Goal: Information Seeking & Learning: Learn about a topic

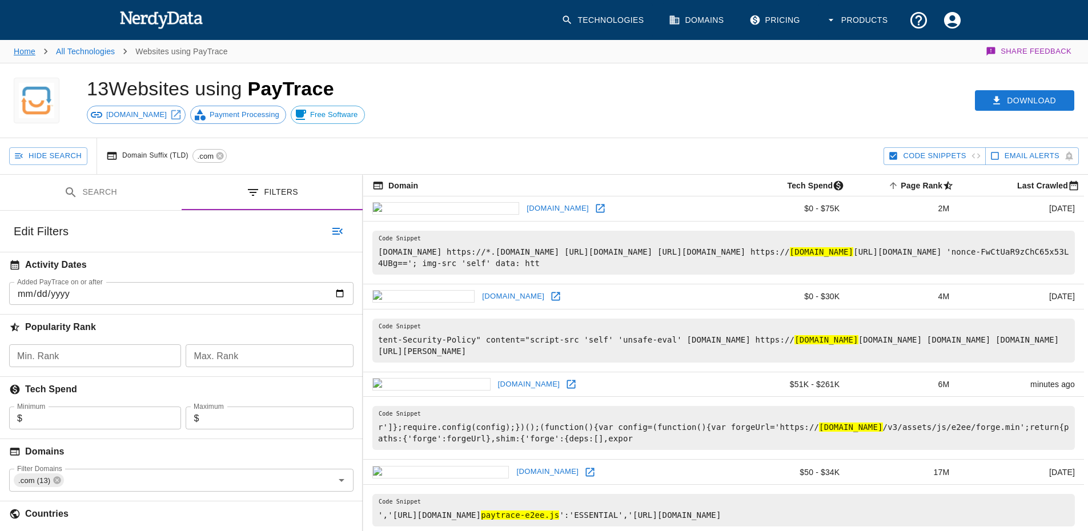
click at [30, 48] on link "Home" at bounding box center [25, 51] width 22 height 9
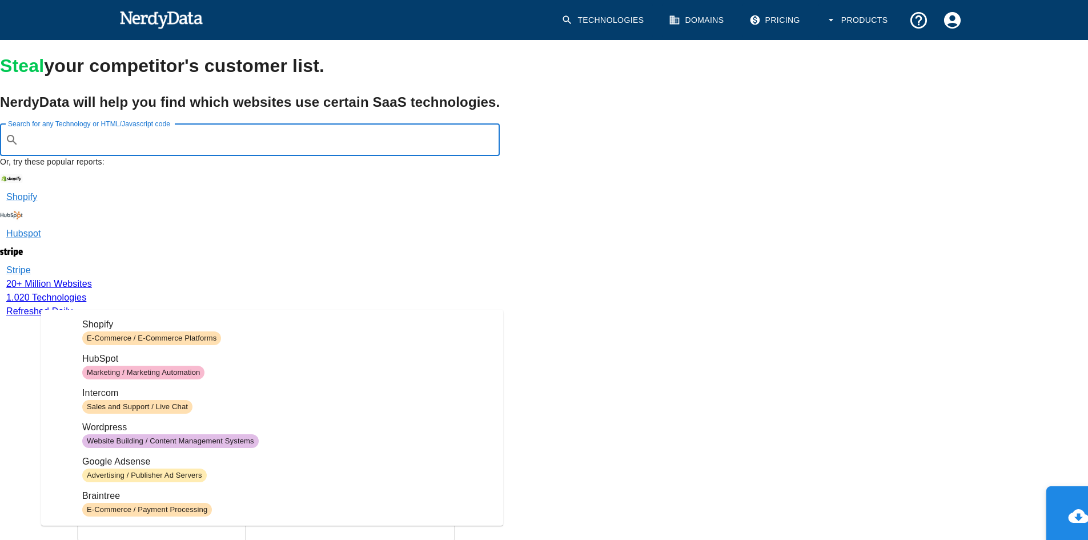
click at [192, 151] on input "Search for any Technology or HTML/Javascript code" at bounding box center [258, 140] width 471 height 22
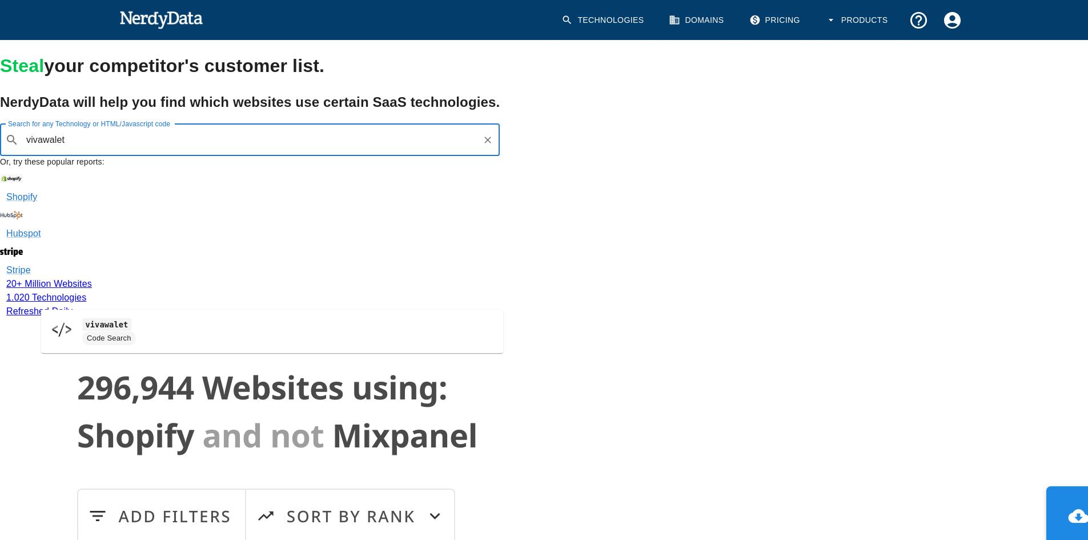
click at [119, 151] on input "vivawalet" at bounding box center [250, 140] width 454 height 22
type input "vivawalet"
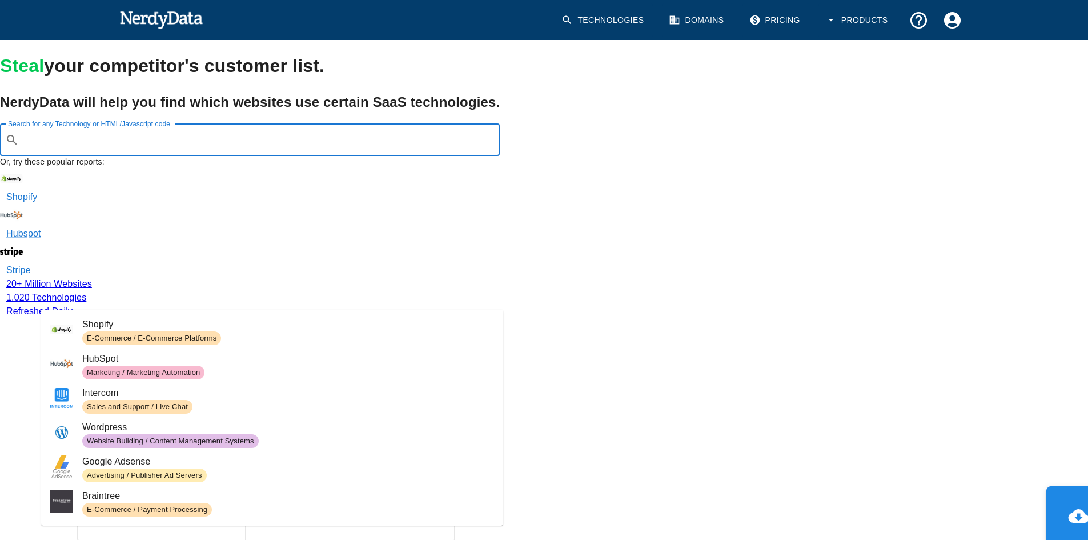
paste input "[DOMAIN_NAME]"
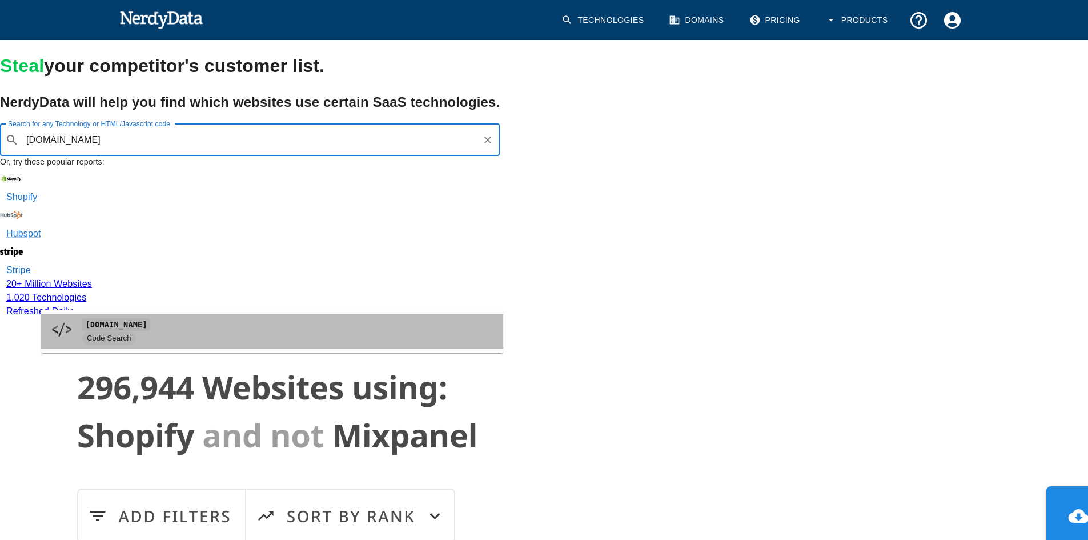
click at [101, 325] on code "[DOMAIN_NAME]" at bounding box center [116, 324] width 68 height 12
type input "[DOMAIN_NAME]"
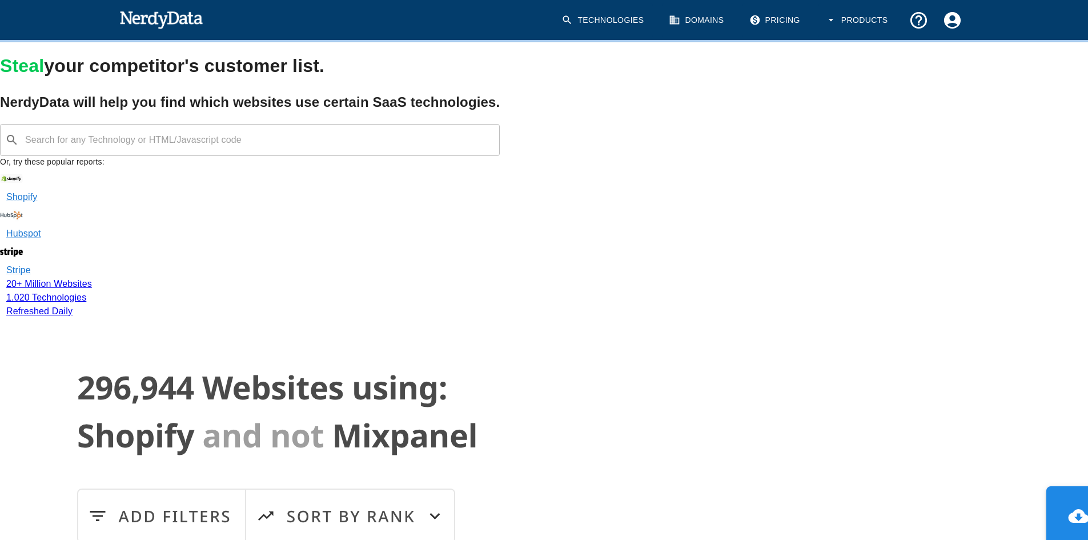
click at [694, 19] on link "Domains" at bounding box center [697, 20] width 71 height 34
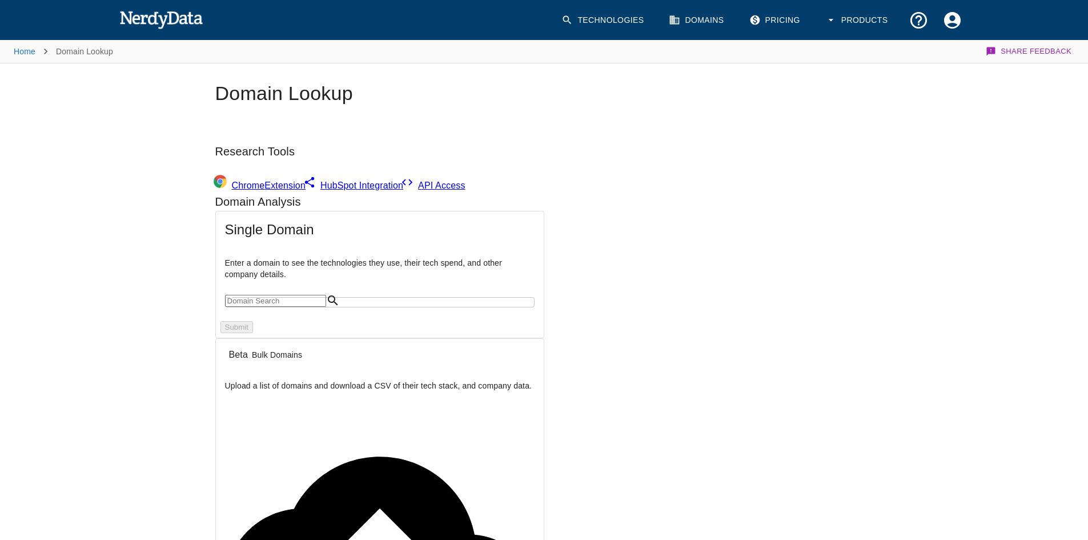
click at [297, 307] on input "text" at bounding box center [275, 301] width 101 height 12
paste input "[DOMAIN_NAME]"
type input "[DOMAIN_NAME]"
click at [461, 338] on div "Submit" at bounding box center [380, 327] width 328 height 21
click at [249, 333] on button "Submit" at bounding box center [237, 327] width 33 height 12
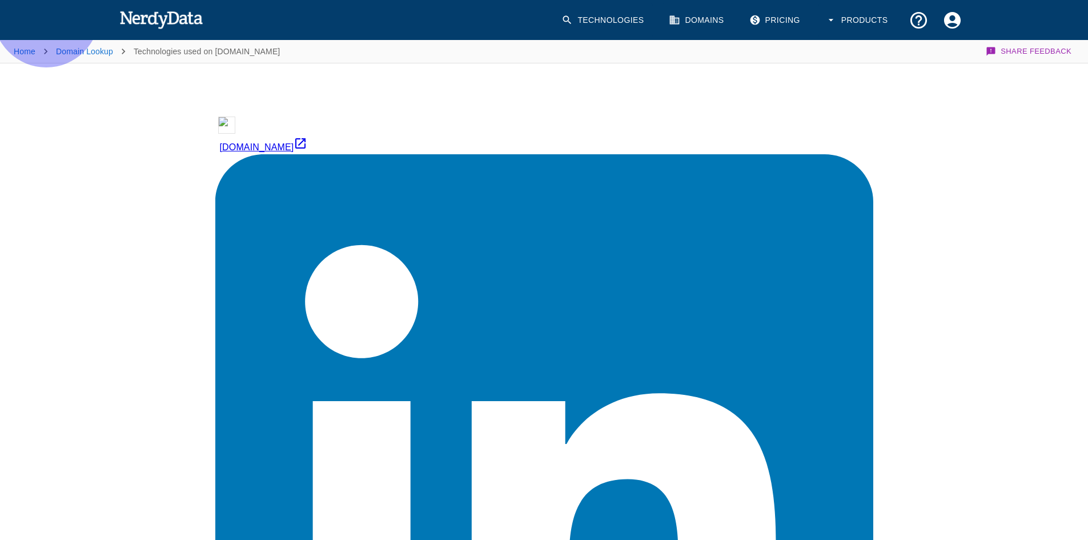
click at [262, 115] on link "[DOMAIN_NAME]" at bounding box center [544, 133] width 658 height 38
click at [27, 54] on link "Home" at bounding box center [25, 51] width 22 height 9
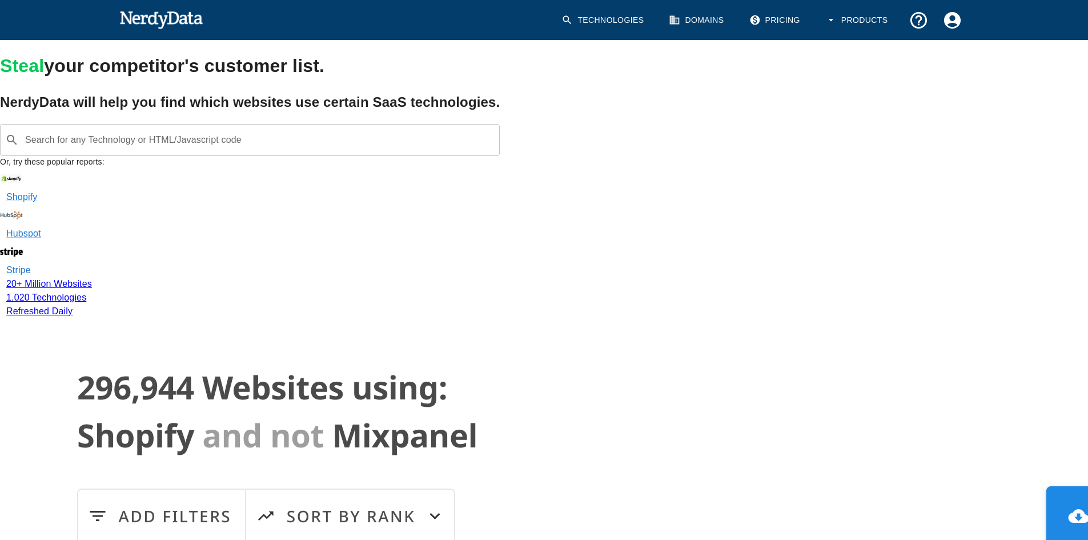
click at [165, 156] on div "Search for any Technology or HTML/Javascript code ​ Search for any Technology o…" at bounding box center [250, 140] width 500 height 32
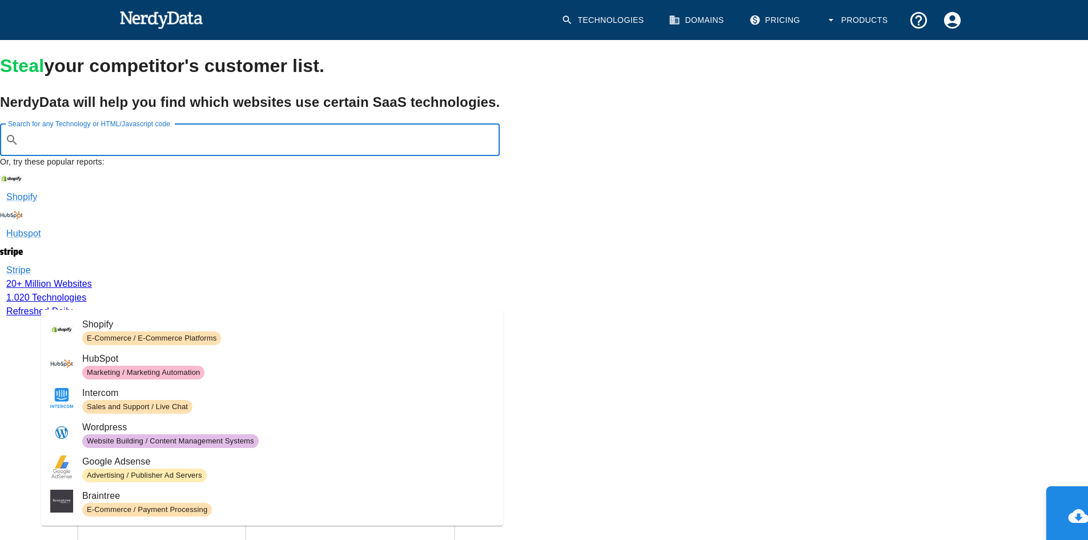
paste input "[DOMAIN_NAME]"
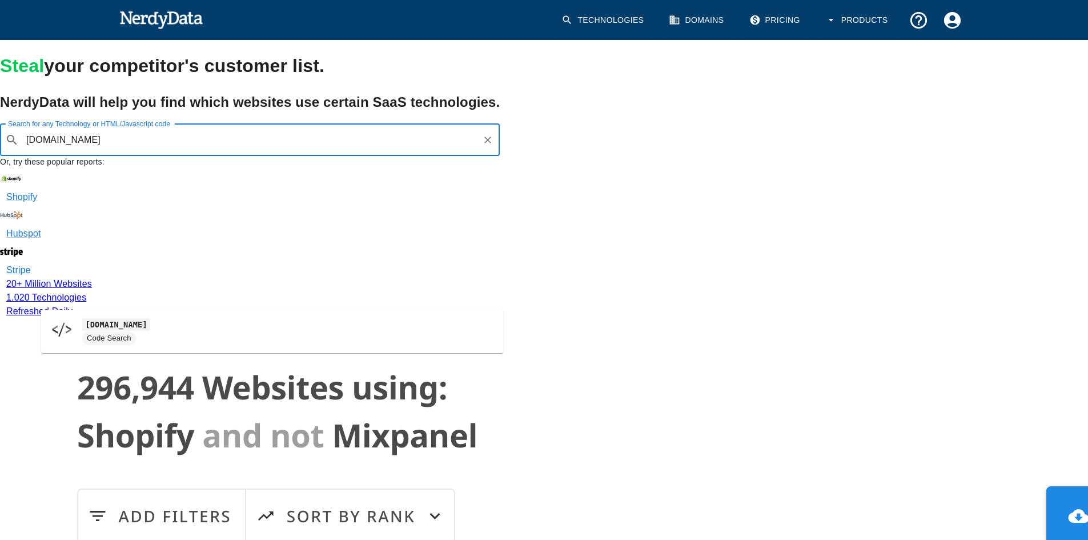
click at [59, 330] on img at bounding box center [61, 329] width 23 height 23
type input "[DOMAIN_NAME]"
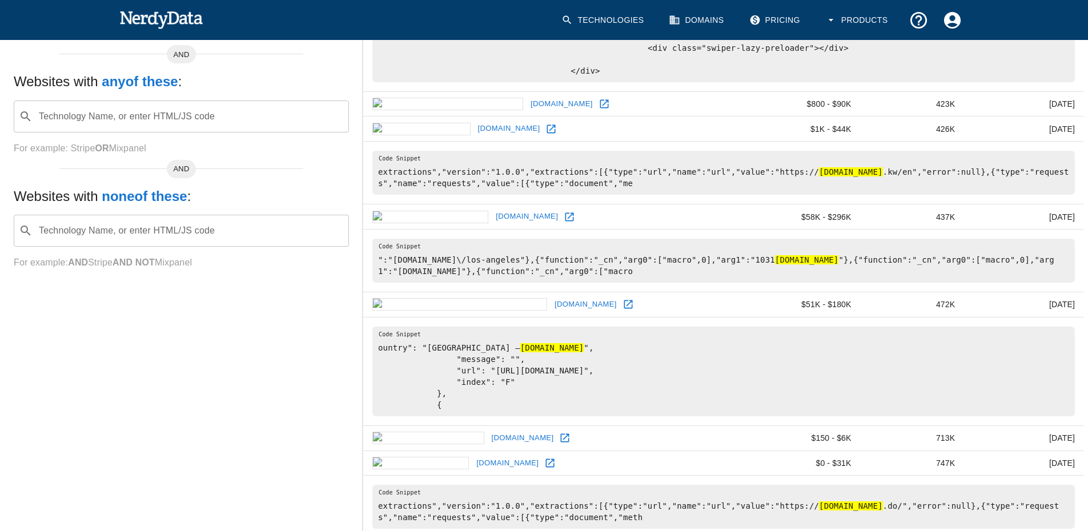
scroll to position [286, 0]
click at [623, 309] on icon at bounding box center [628, 302] width 11 height 11
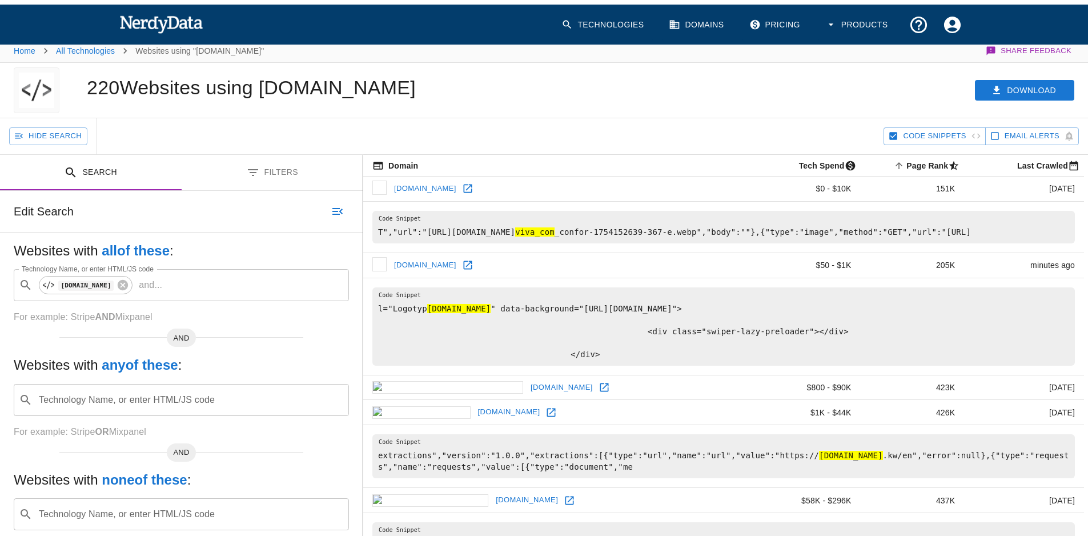
scroll to position [0, 0]
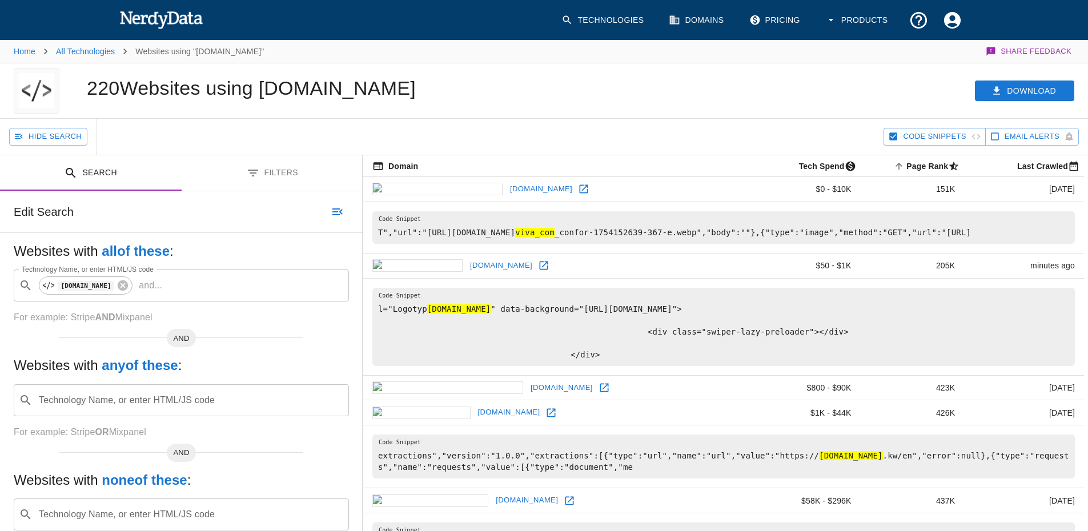
click at [538, 271] on icon at bounding box center [543, 265] width 11 height 11
click at [154, 19] on img at bounding box center [161, 19] width 84 height 23
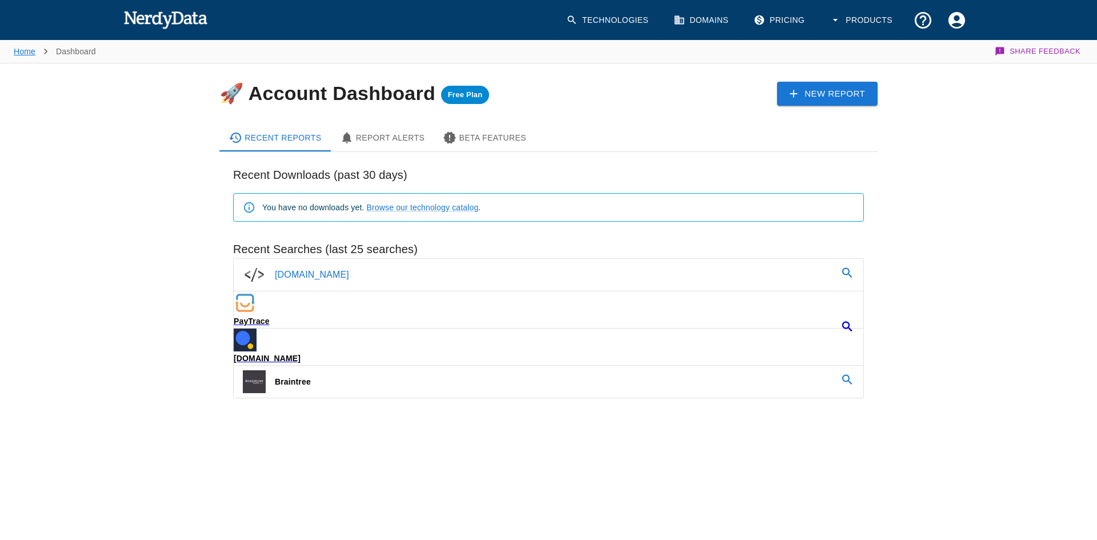
click at [29, 50] on link "Home" at bounding box center [25, 51] width 22 height 9
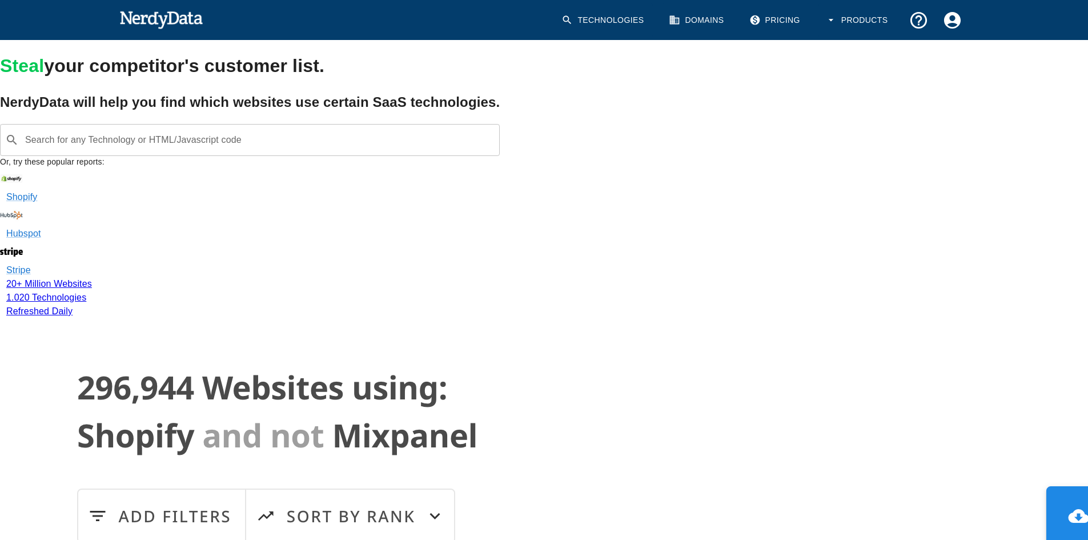
click at [109, 156] on div "Search for any Technology or HTML/Javascript code ​ Search for any Technology o…" at bounding box center [250, 140] width 500 height 32
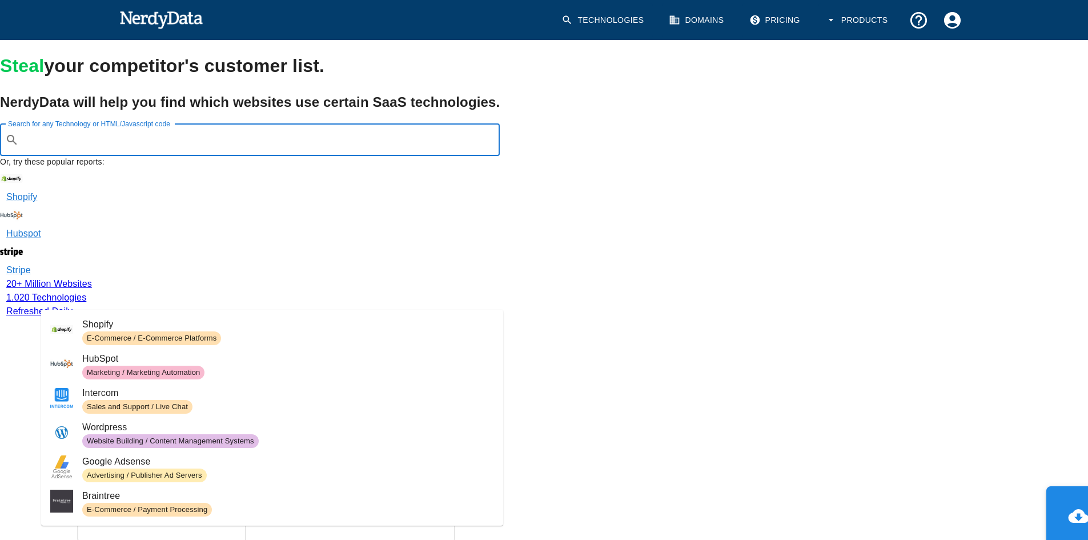
paste input "vivapayments"
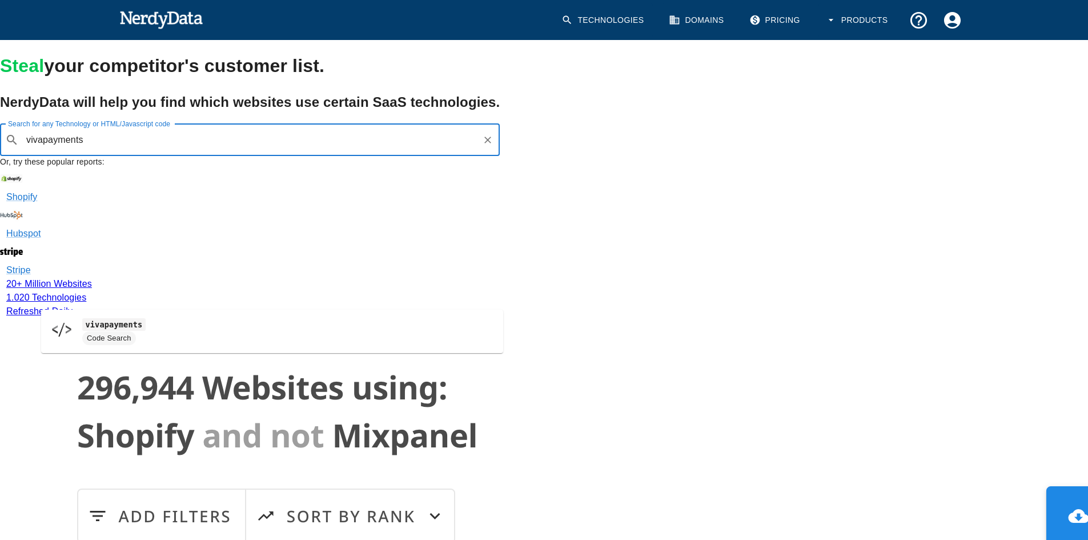
click at [109, 328] on code "vivapayments" at bounding box center [113, 324] width 63 height 12
type input "vivapayments"
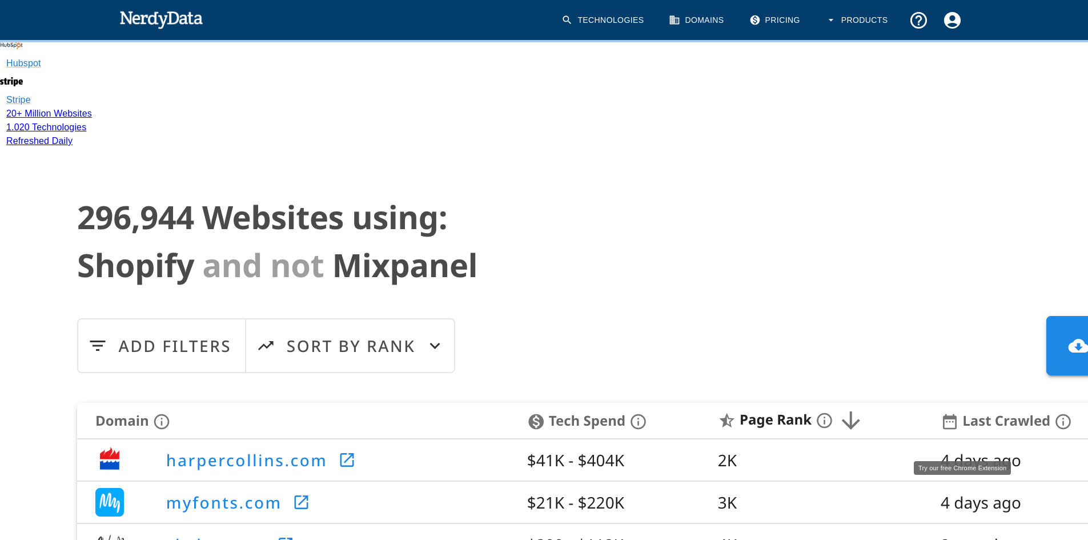
scroll to position [171, 0]
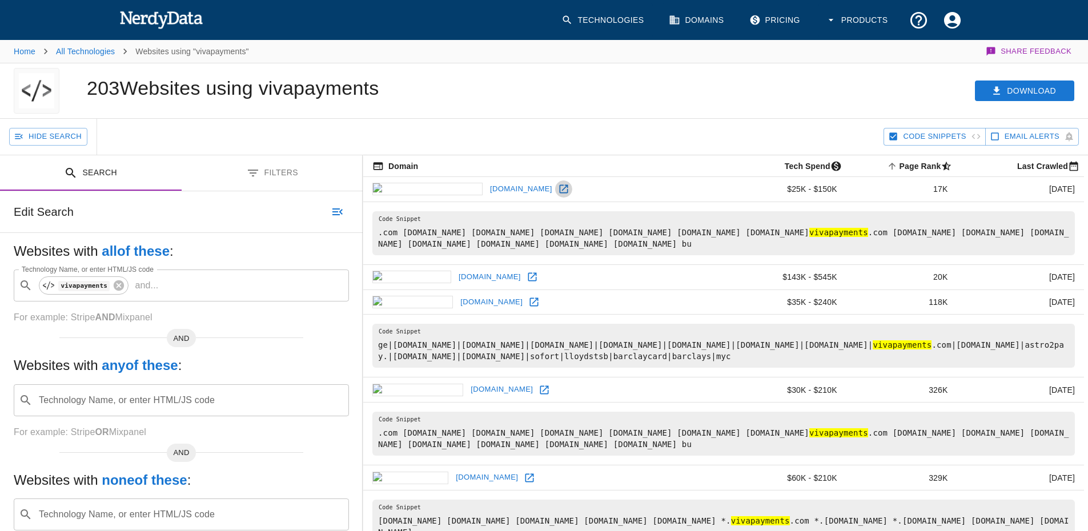
click at [558, 186] on icon at bounding box center [563, 188] width 11 height 11
click at [527, 277] on icon at bounding box center [532, 276] width 11 height 11
click at [528, 304] on icon at bounding box center [533, 302] width 11 height 11
click at [539, 388] on icon at bounding box center [544, 389] width 11 height 11
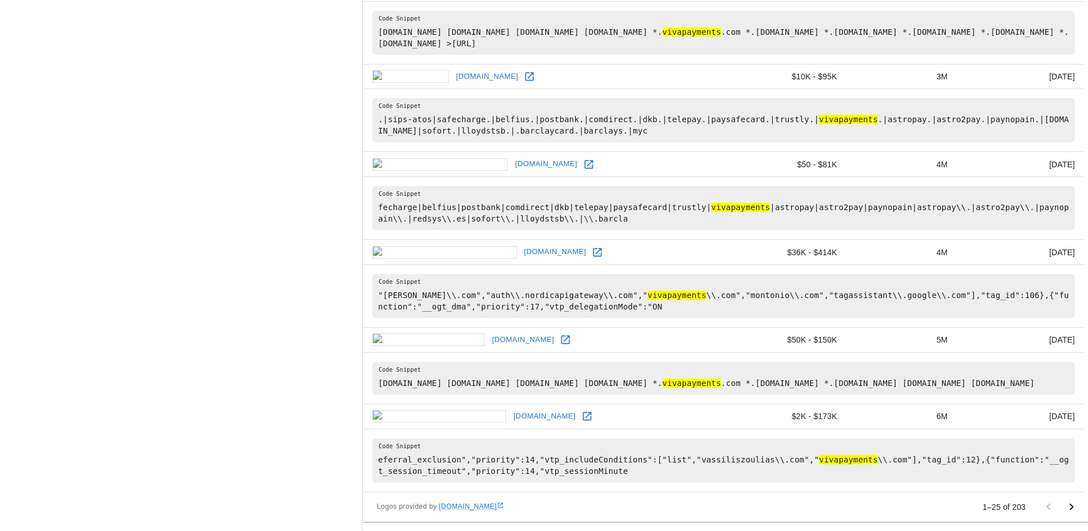
scroll to position [1664, 0]
click at [560, 334] on icon at bounding box center [565, 339] width 11 height 11
click at [582, 416] on icon at bounding box center [587, 416] width 11 height 11
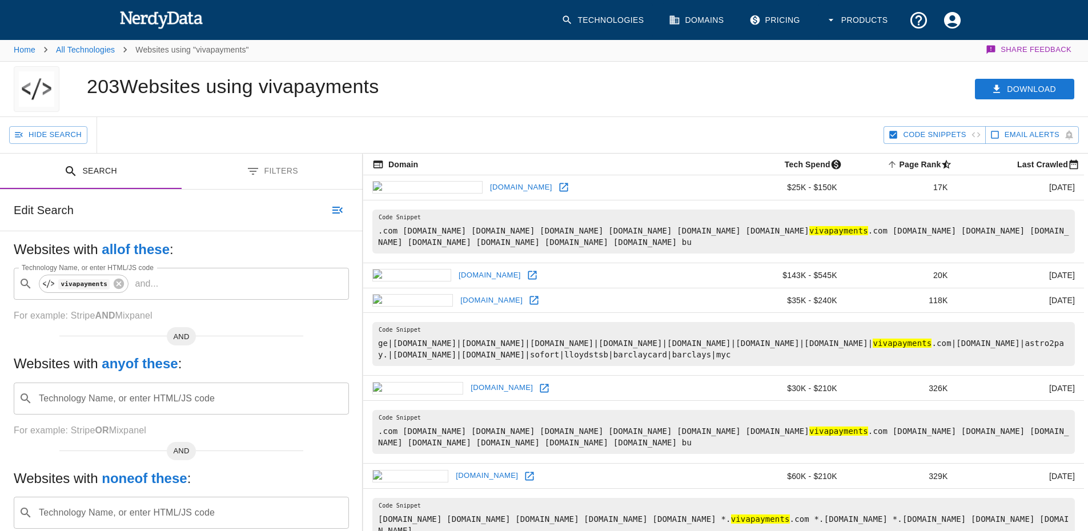
scroll to position [0, 0]
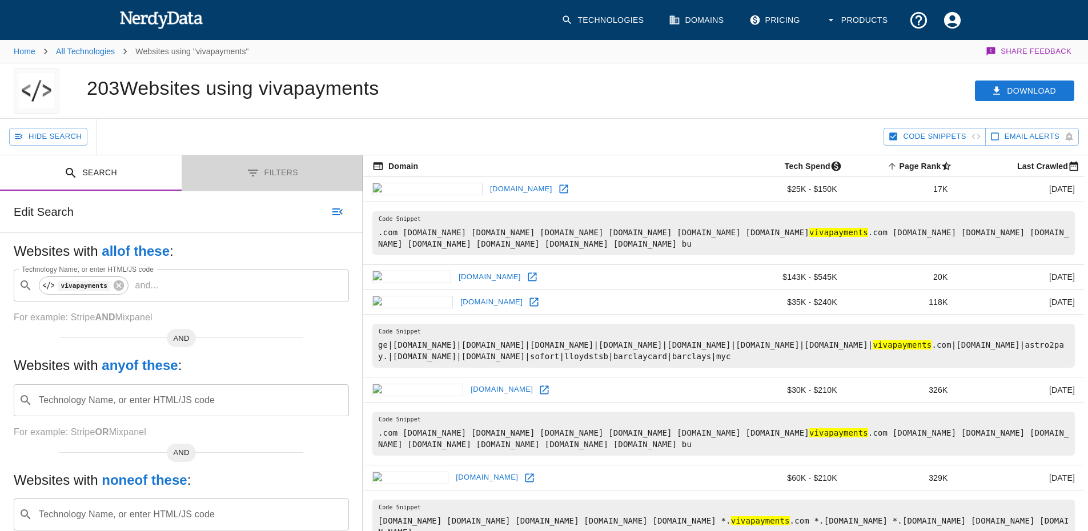
click at [254, 168] on icon "Toggle between search and filters" at bounding box center [253, 173] width 14 height 14
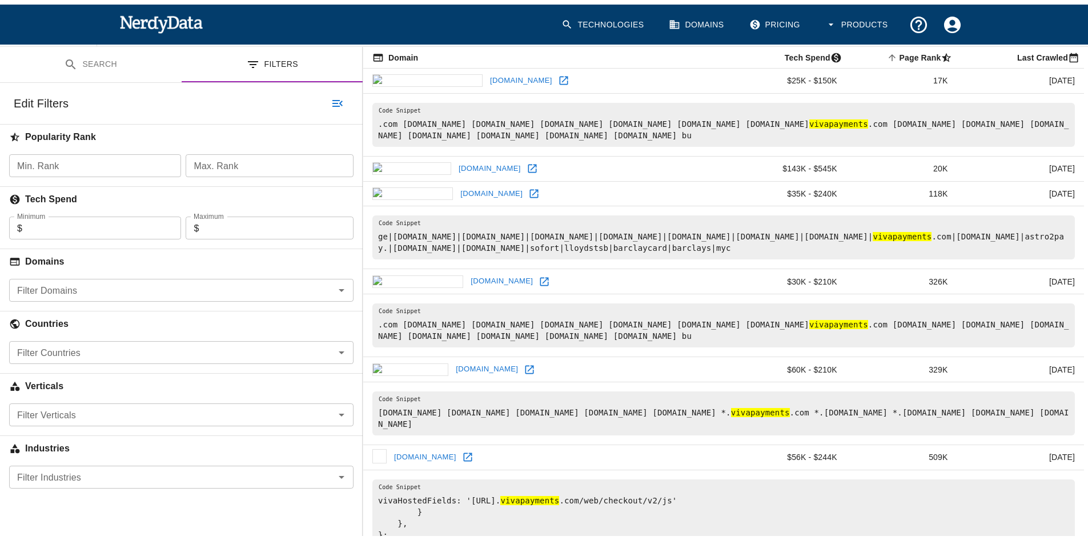
scroll to position [114, 0]
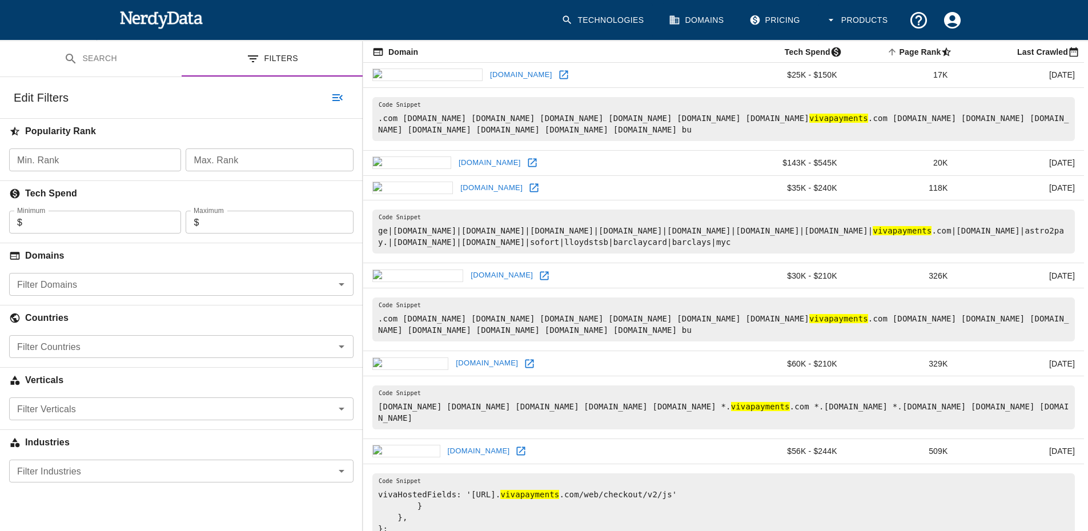
click at [84, 337] on div "Filter Countries" at bounding box center [181, 346] width 345 height 23
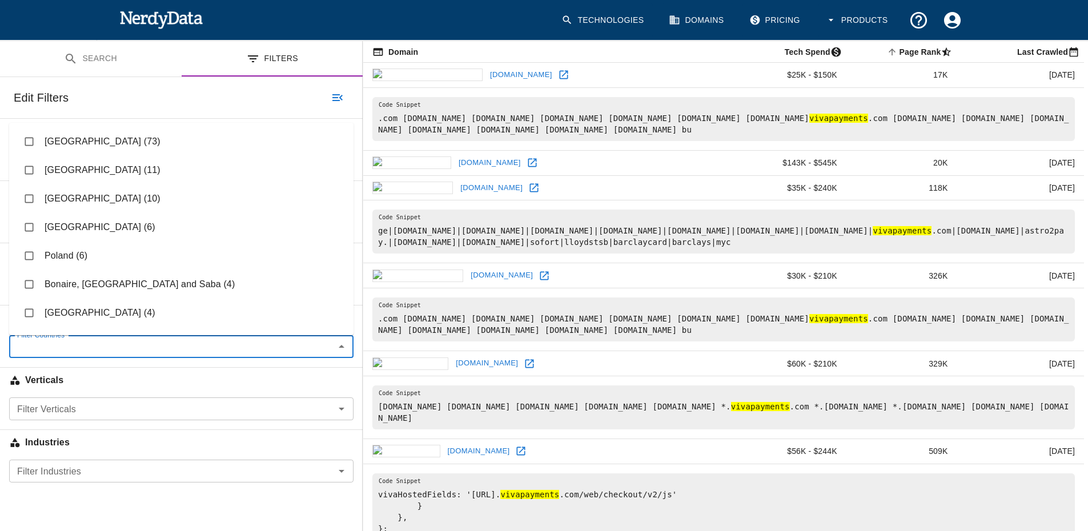
click at [27, 310] on input "checkbox" at bounding box center [29, 313] width 22 height 22
checkbox input "true"
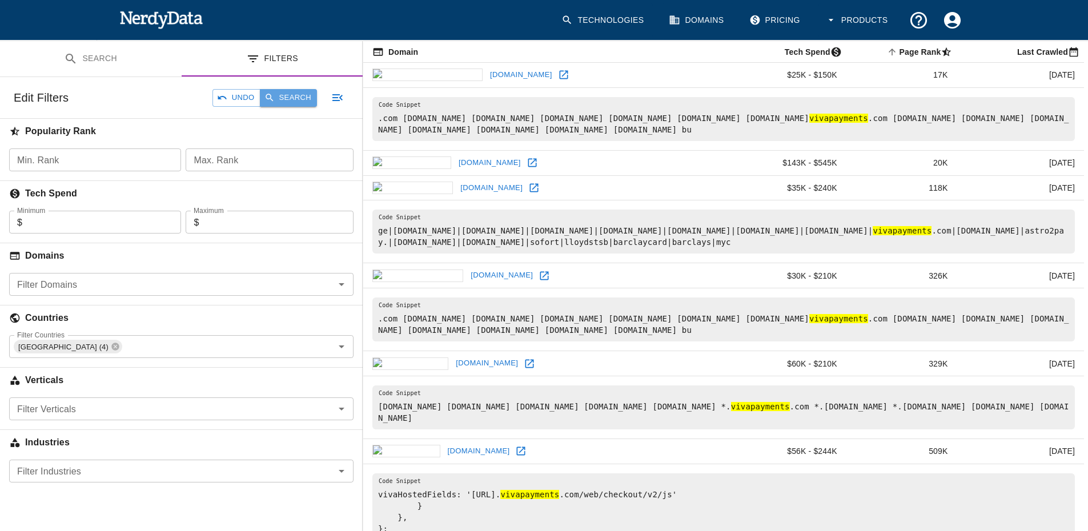
click at [277, 93] on button "Search" at bounding box center [288, 98] width 57 height 18
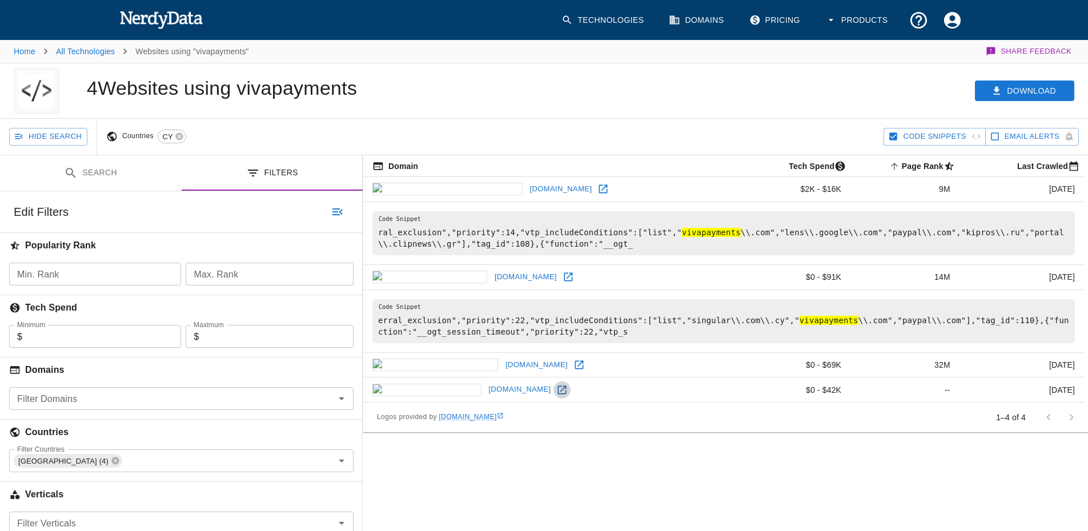
click at [558, 388] on icon at bounding box center [562, 390] width 9 height 9
click at [179, 137] on icon at bounding box center [179, 136] width 9 height 9
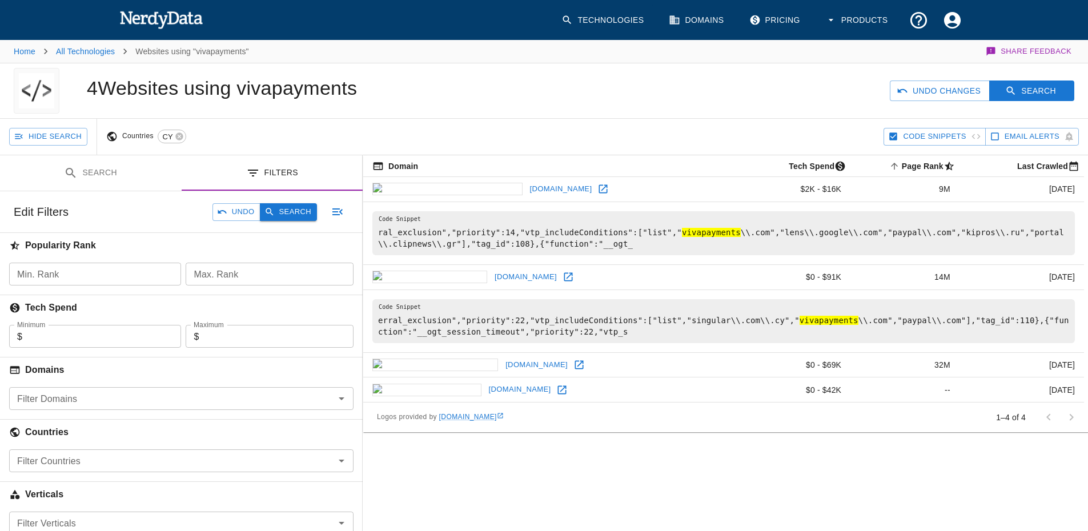
click at [298, 214] on button "Search" at bounding box center [288, 212] width 57 height 18
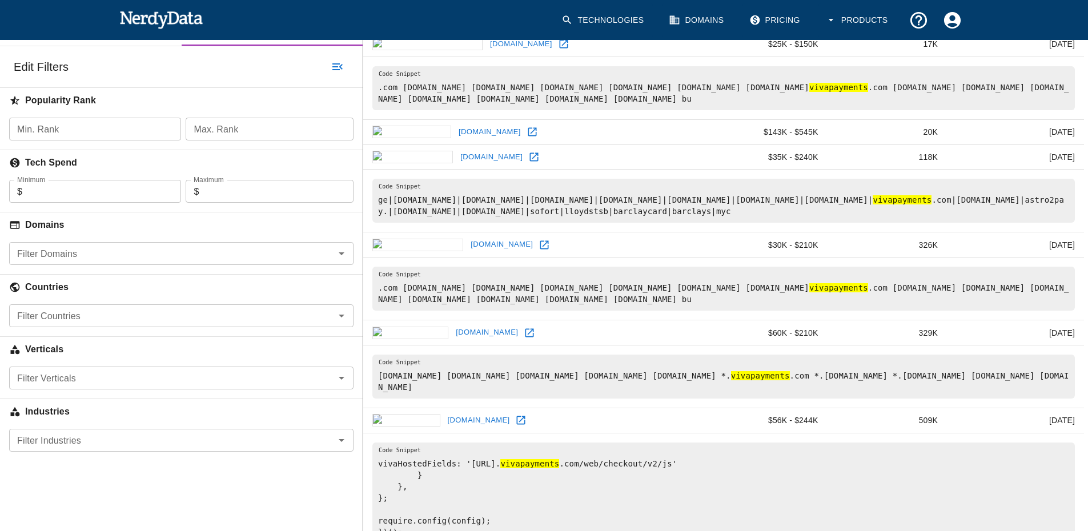
scroll to position [171, 0]
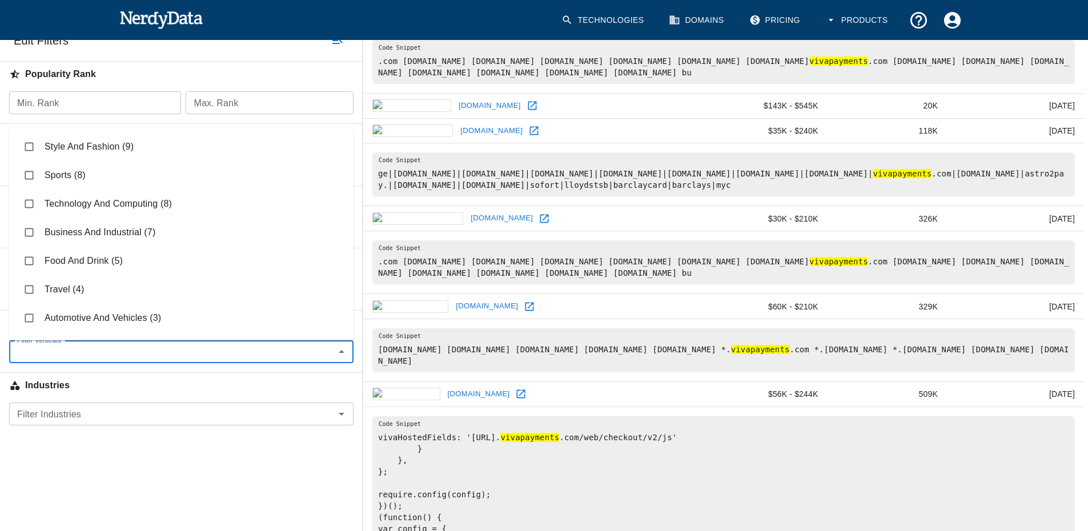
click at [85, 345] on input "Filter Verticals" at bounding box center [172, 352] width 319 height 16
click at [28, 200] on input "checkbox" at bounding box center [29, 204] width 22 height 22
checkbox input "true"
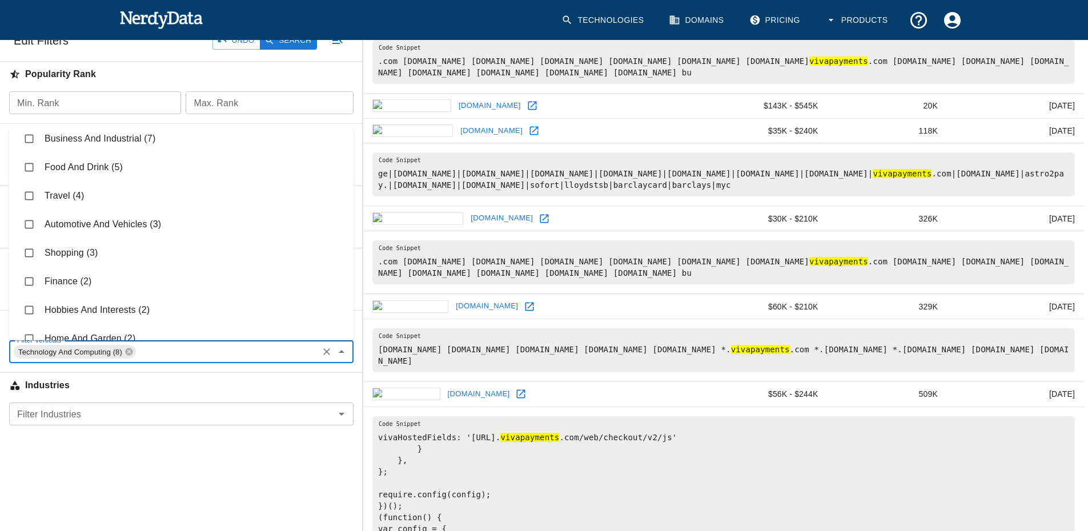
scroll to position [114, 0]
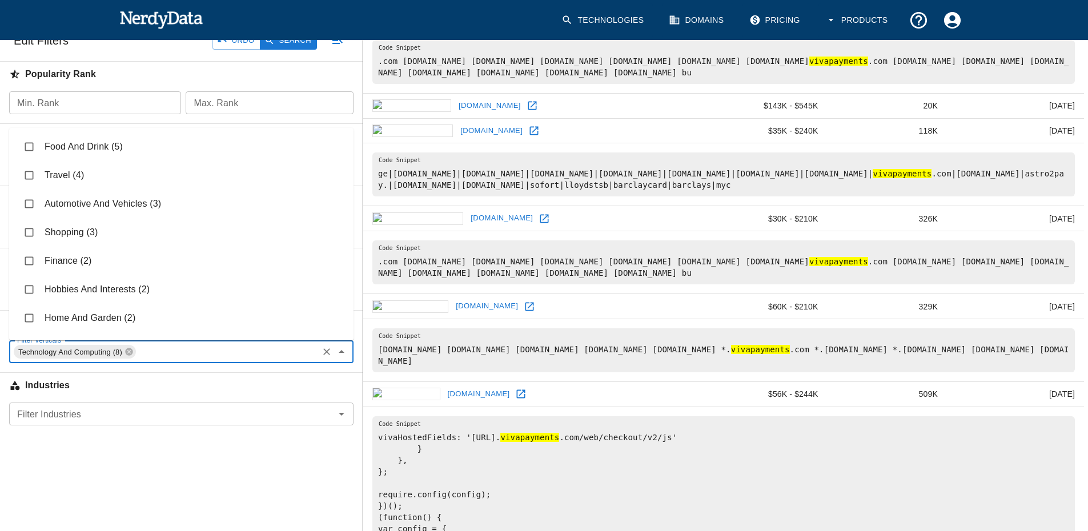
click at [27, 174] on input "checkbox" at bounding box center [29, 176] width 22 height 22
checkbox input "true"
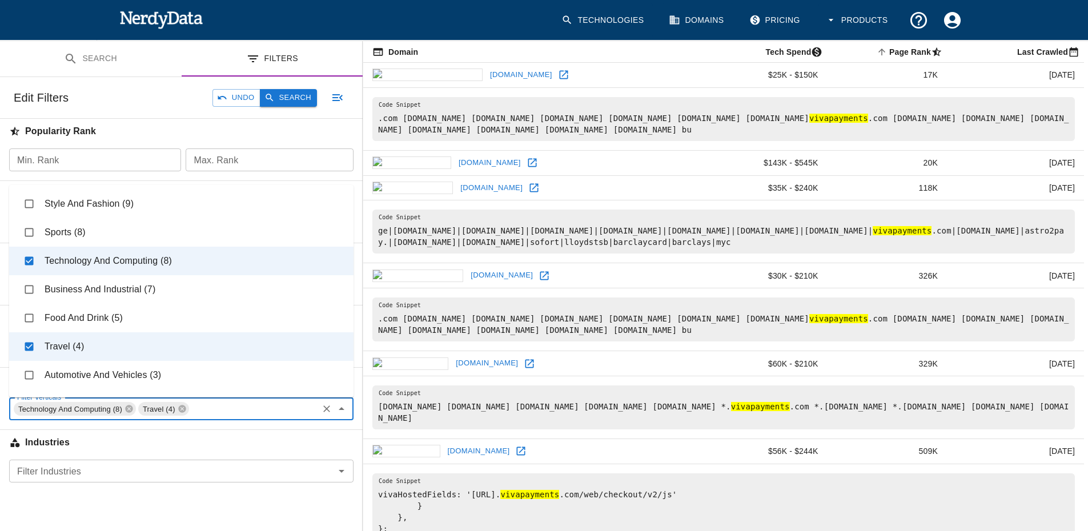
click at [296, 98] on button "Search" at bounding box center [288, 98] width 57 height 18
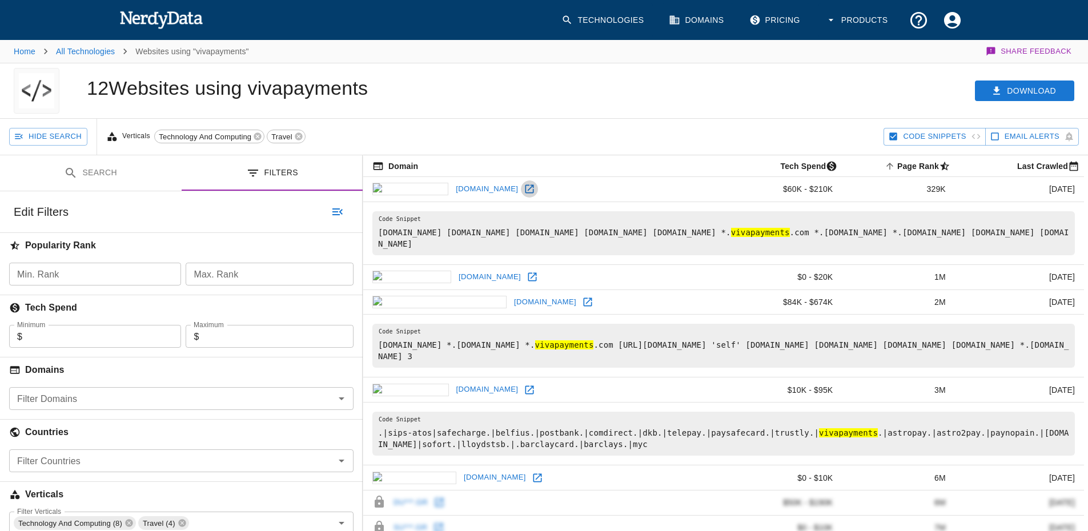
click at [524, 190] on icon at bounding box center [529, 188] width 11 height 11
click at [524, 284] on link at bounding box center [532, 277] width 17 height 17
click at [31, 49] on link "Home" at bounding box center [25, 51] width 22 height 9
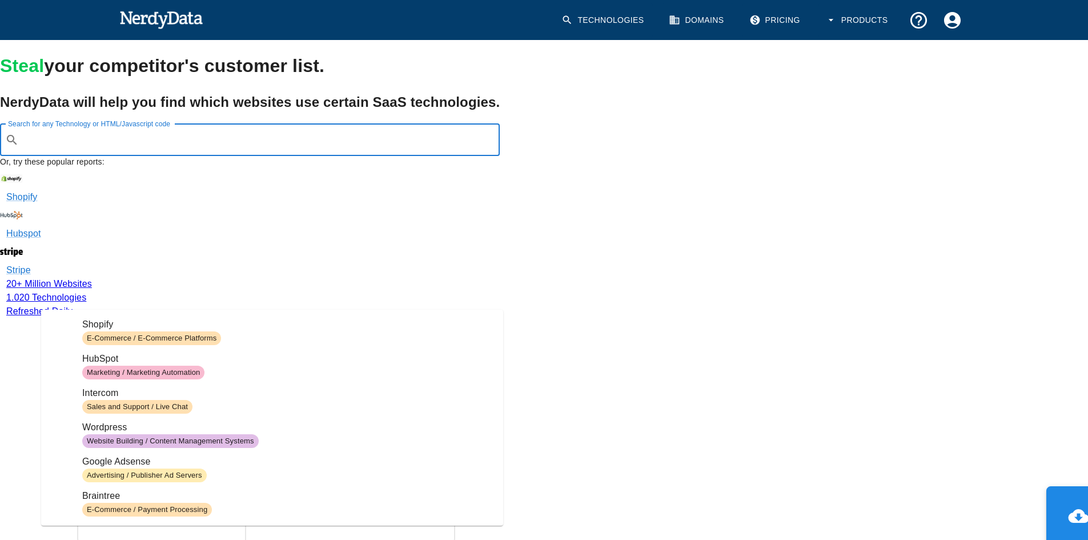
click at [123, 151] on input "Search for any Technology or HTML/Javascript code" at bounding box center [258, 140] width 471 height 22
paste input "[DOMAIN_NAME]"
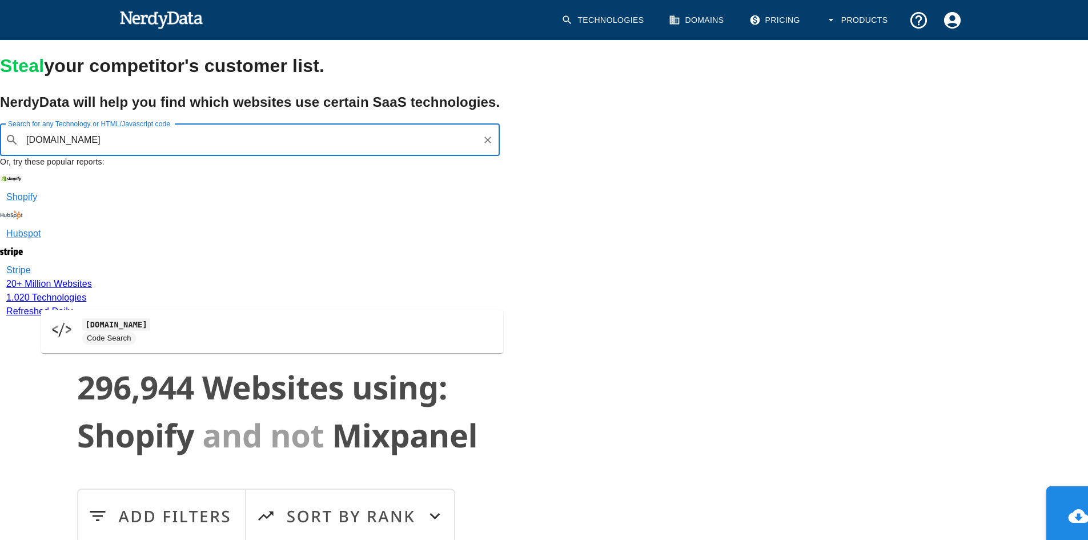
click at [117, 327] on code "[DOMAIN_NAME]" at bounding box center [116, 324] width 68 height 12
type input "[DOMAIN_NAME]"
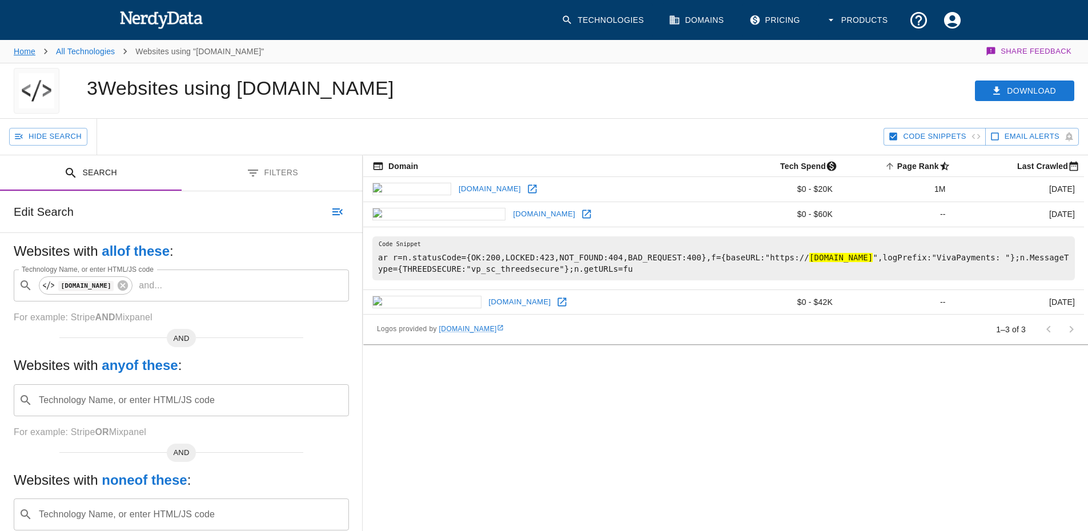
click at [23, 48] on link "Home" at bounding box center [25, 51] width 22 height 9
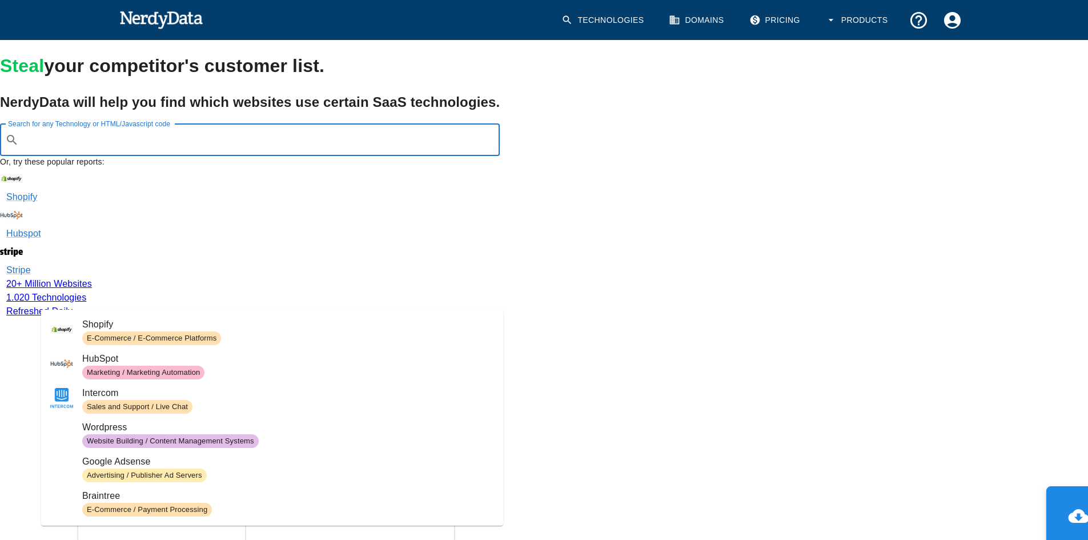
click at [112, 151] on input "Search for any Technology or HTML/Javascript code" at bounding box center [258, 140] width 471 height 22
paste input "[DOMAIN_NAME]"
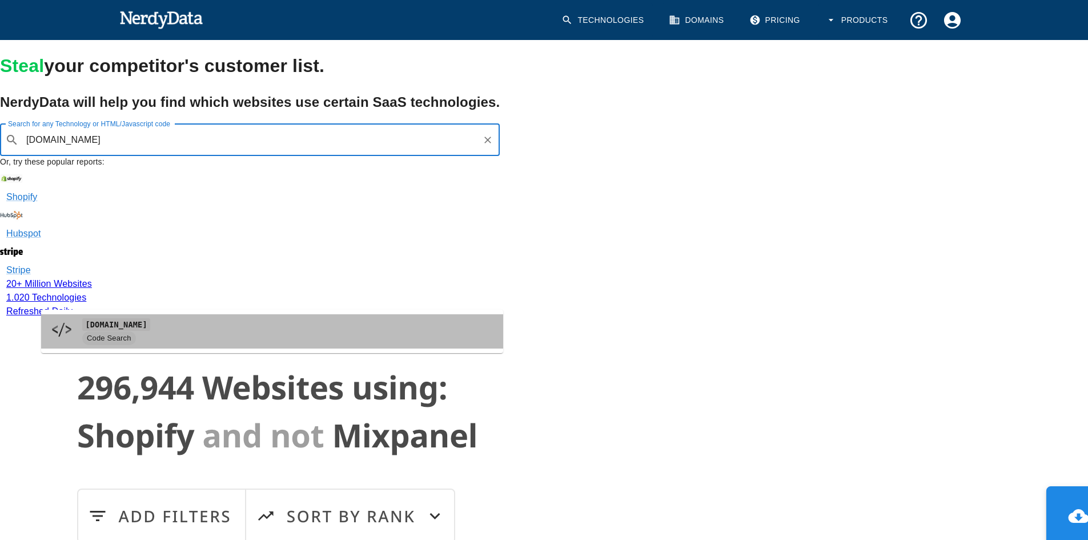
click at [63, 331] on img at bounding box center [61, 329] width 23 height 23
type input "[DOMAIN_NAME]"
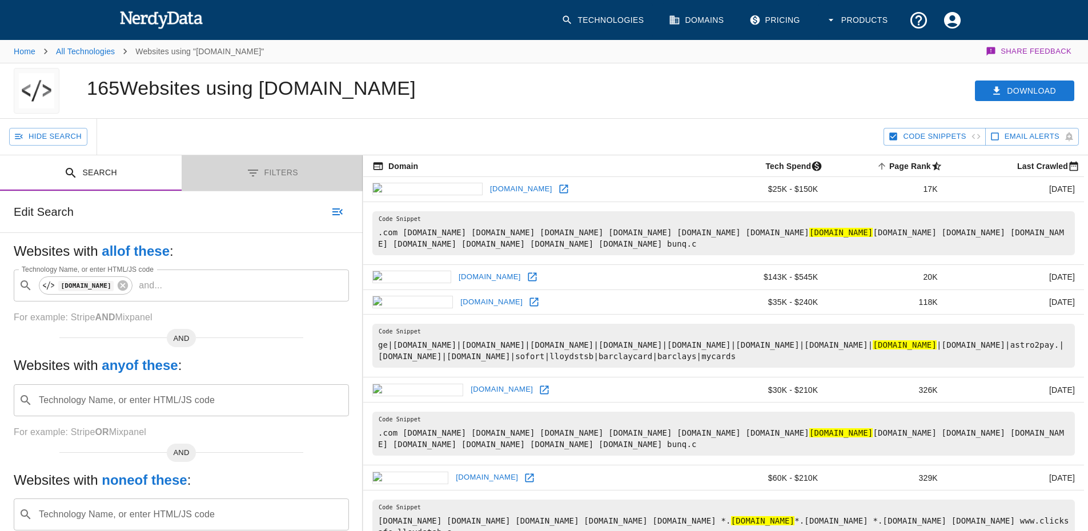
click at [275, 168] on button "Filters" at bounding box center [273, 173] width 182 height 36
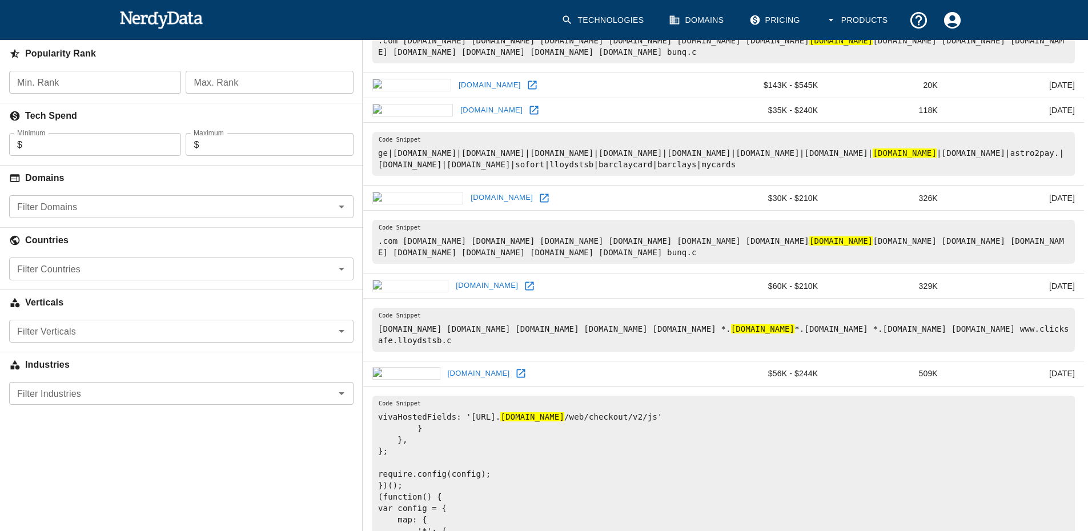
scroll to position [171, 0]
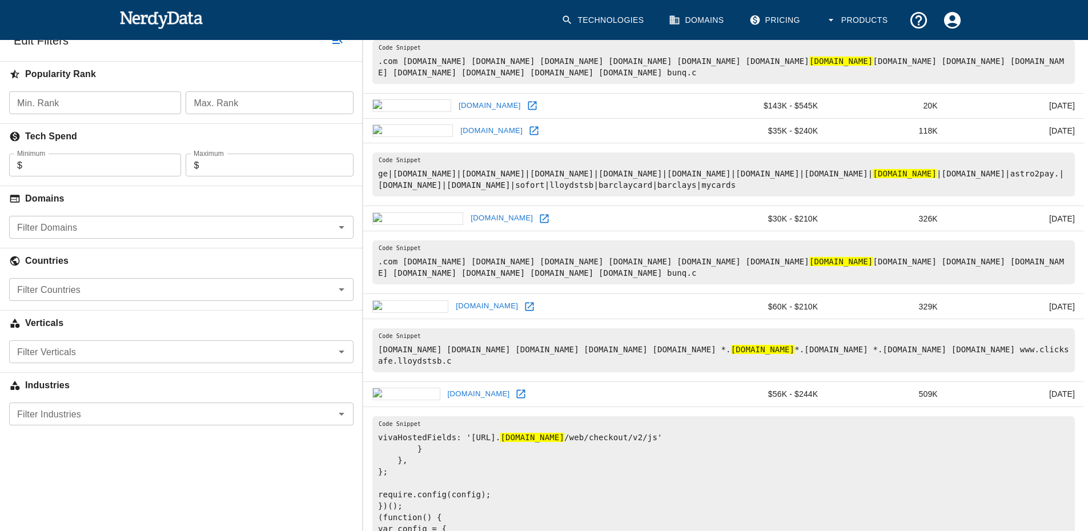
click at [64, 348] on input "Filter Verticals" at bounding box center [172, 352] width 319 height 16
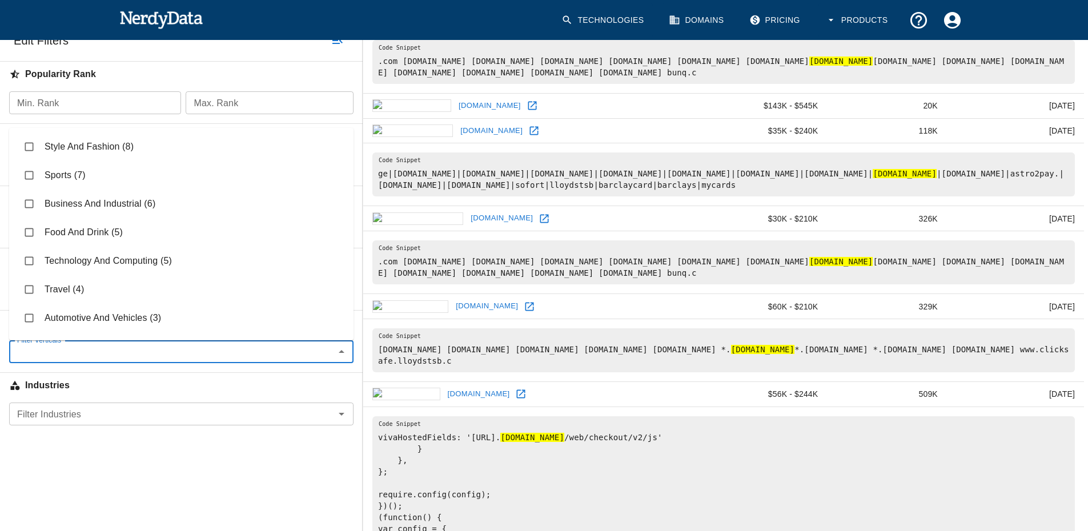
click at [30, 285] on input "checkbox" at bounding box center [29, 290] width 22 height 22
checkbox input "true"
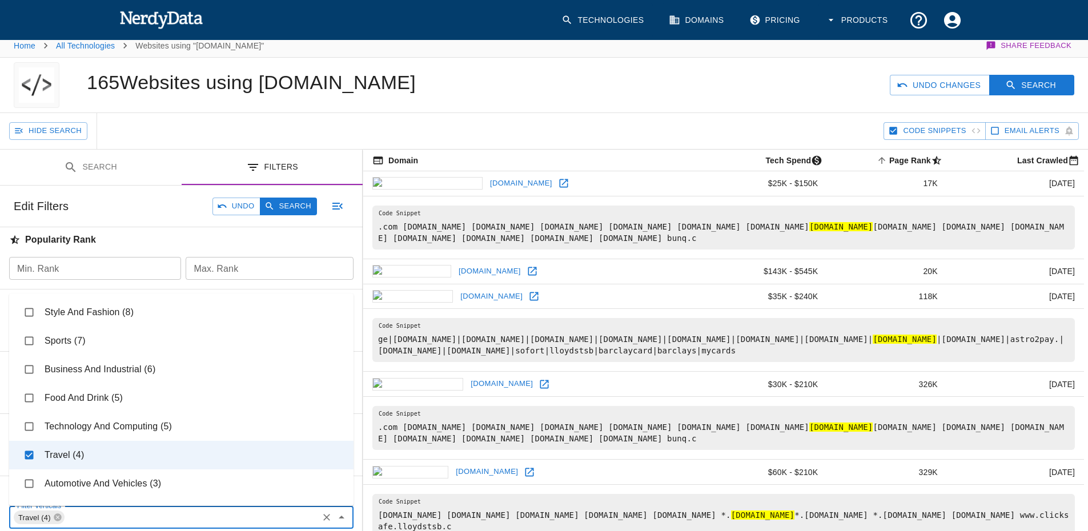
scroll to position [0, 0]
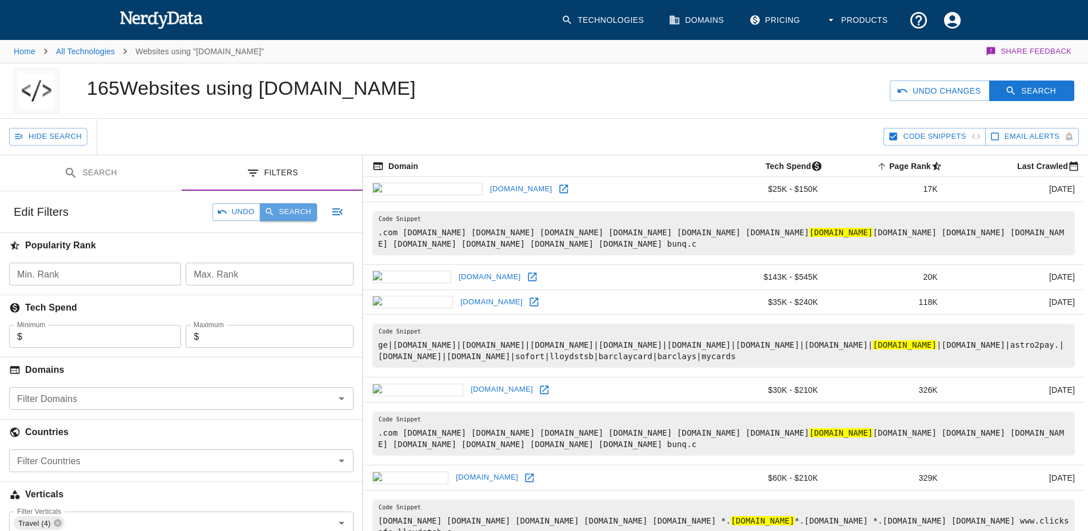
click at [290, 205] on button "Search" at bounding box center [288, 212] width 57 height 18
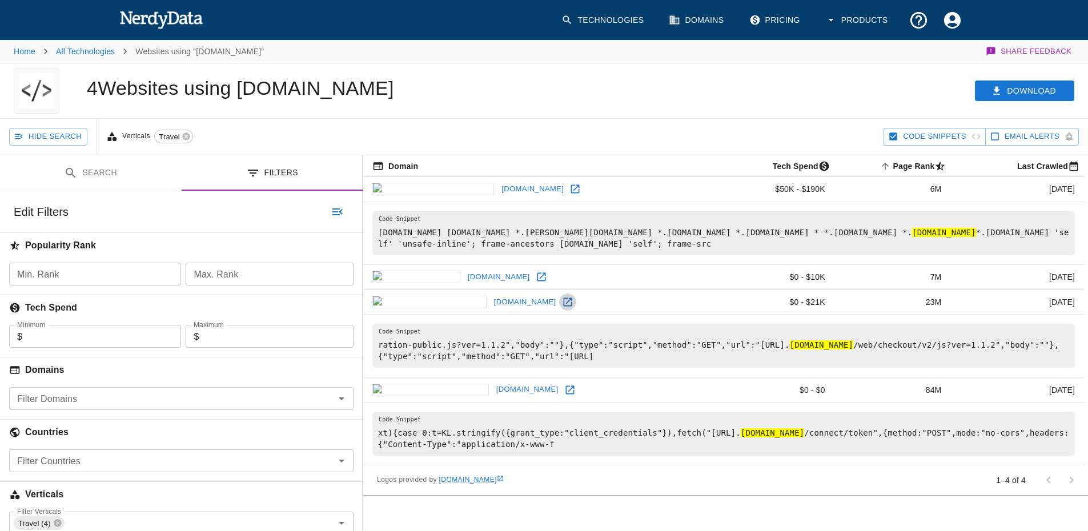
click at [562, 301] on icon at bounding box center [567, 302] width 11 height 11
click at [536, 278] on icon at bounding box center [541, 276] width 11 height 11
click at [570, 189] on icon at bounding box center [575, 188] width 11 height 11
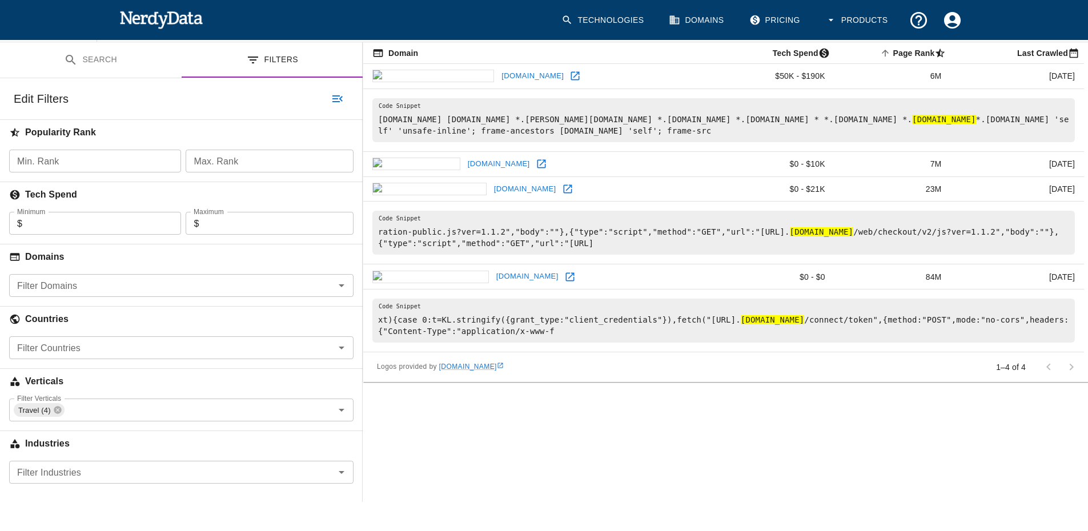
scroll to position [114, 0]
click at [566, 276] on icon at bounding box center [570, 275] width 9 height 9
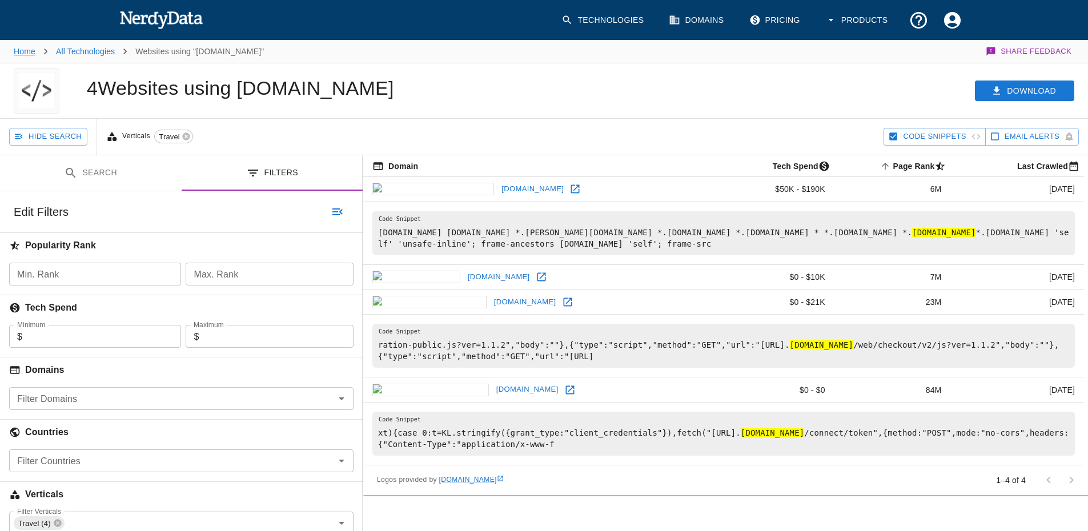
click at [31, 50] on link "Home" at bounding box center [25, 51] width 22 height 9
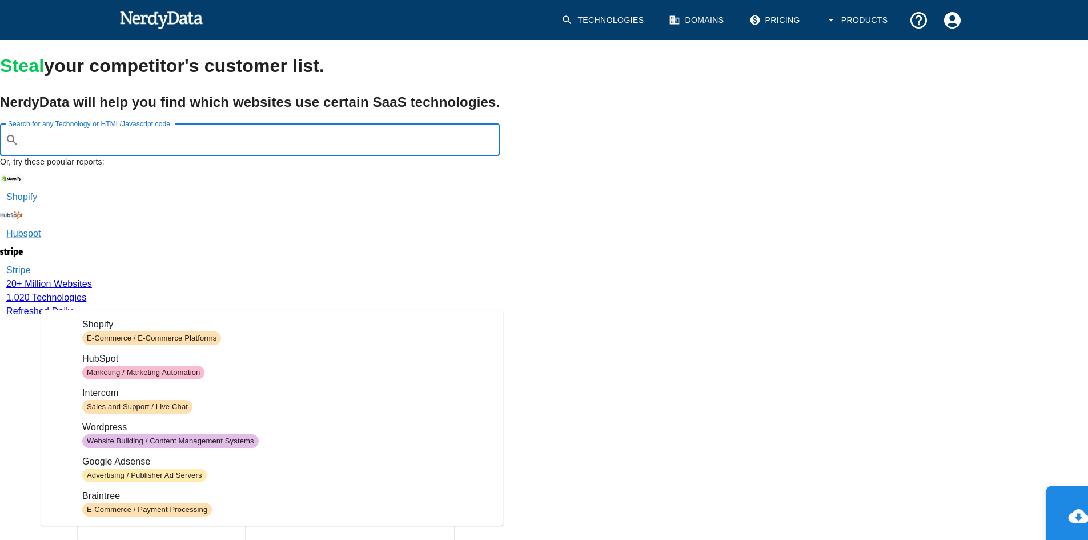
click at [111, 151] on input "Search for any Technology or HTML/Javascript code" at bounding box center [258, 140] width 471 height 22
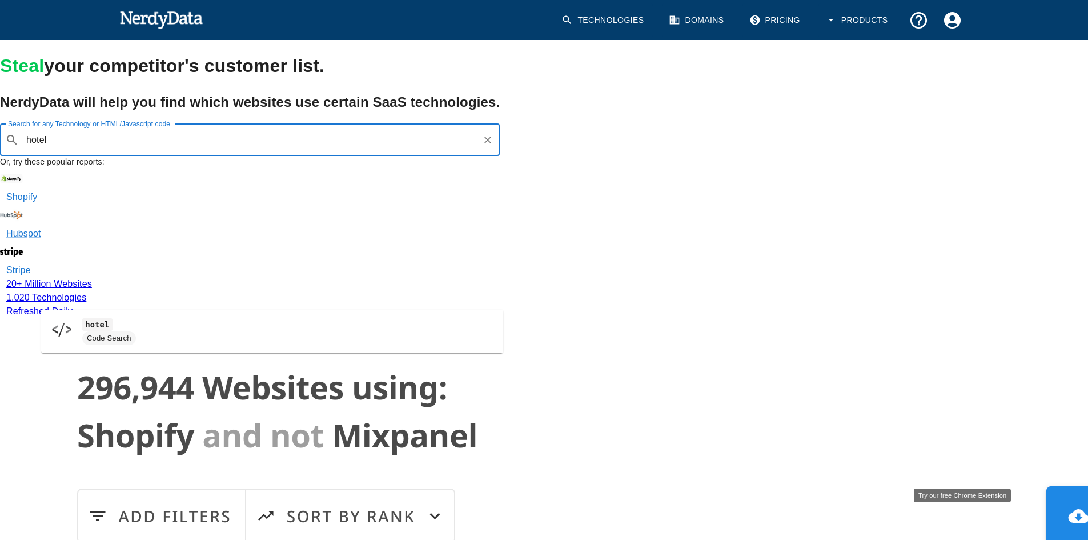
type input "hotel"
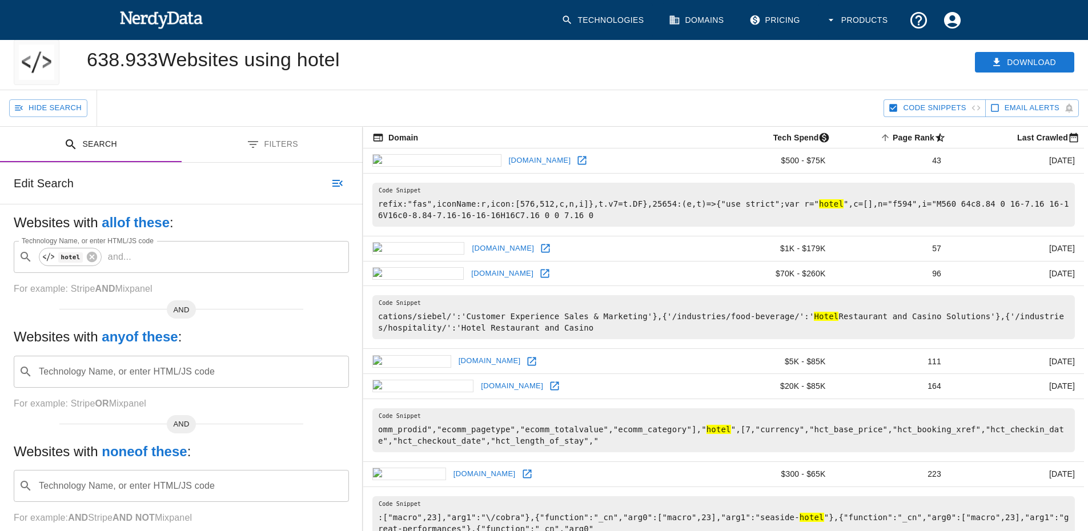
scroll to position [7, 0]
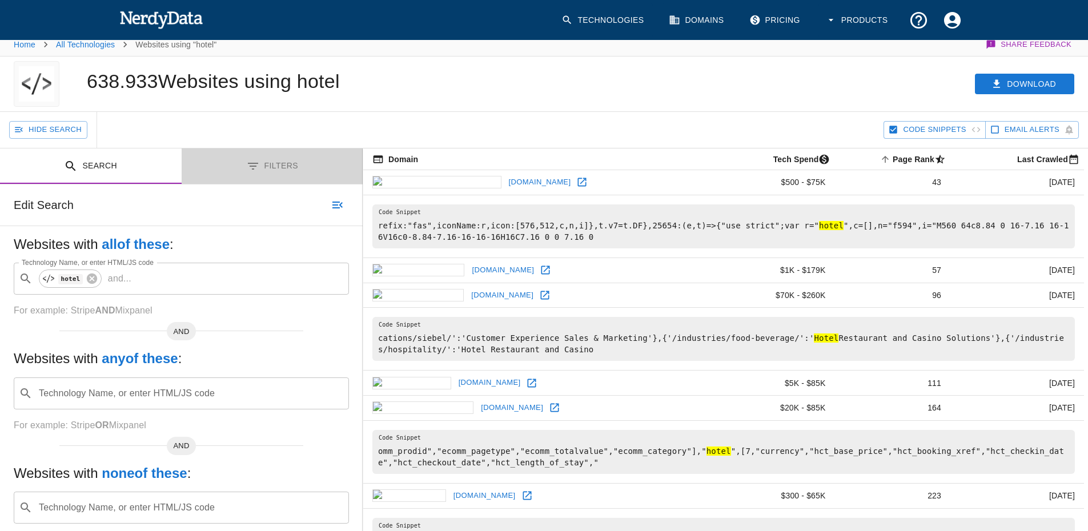
click at [269, 163] on button "Filters" at bounding box center [273, 167] width 182 height 36
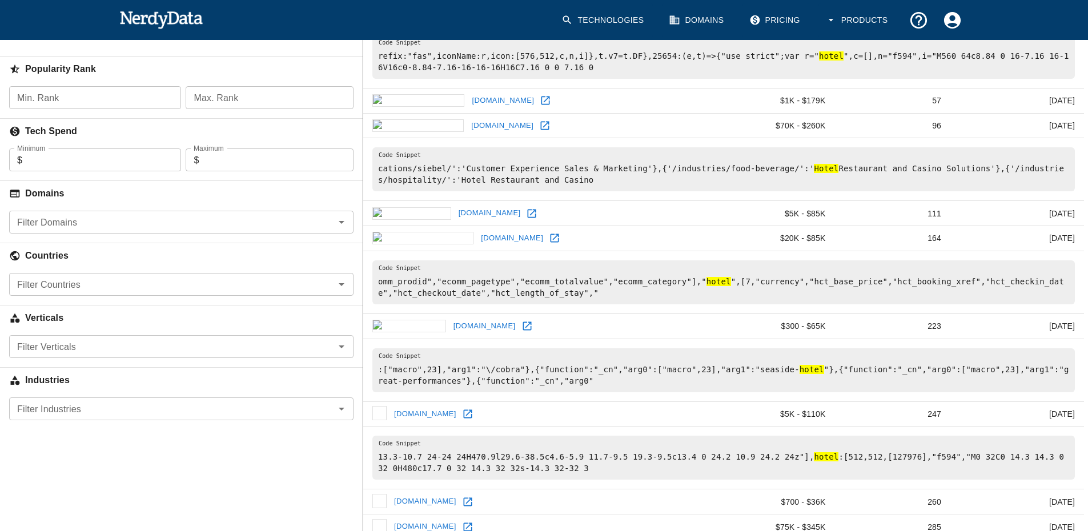
scroll to position [178, 0]
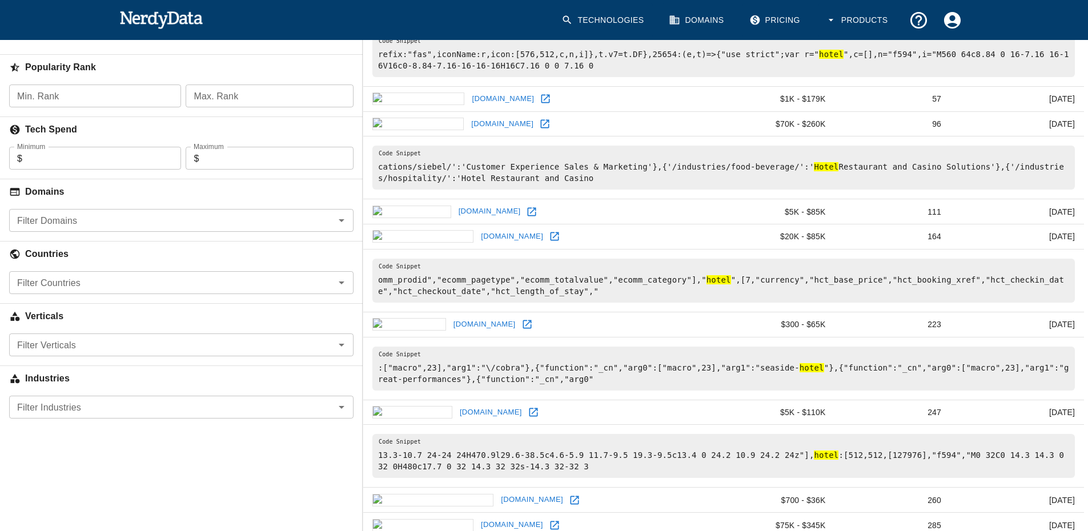
click at [90, 222] on input "Filter Domains" at bounding box center [172, 221] width 319 height 16
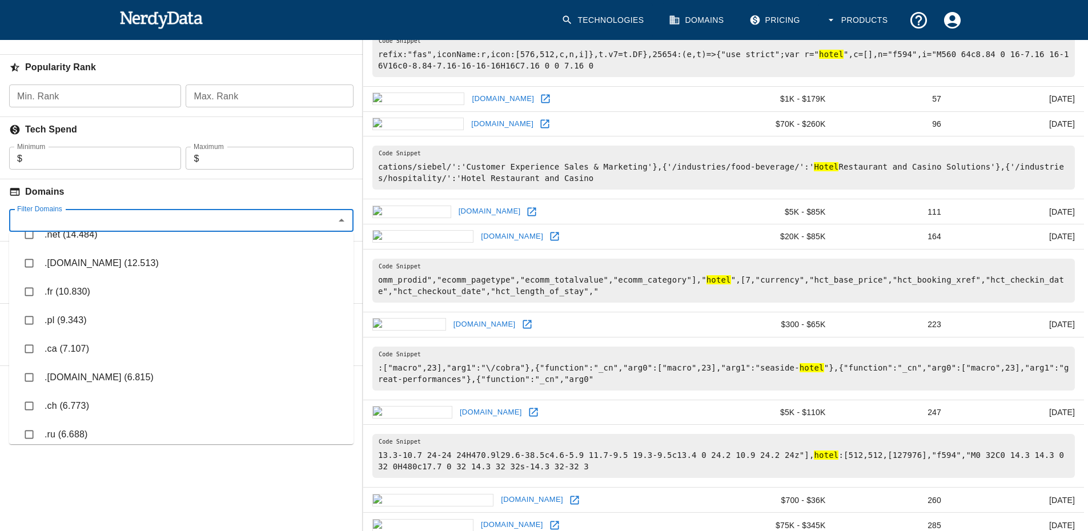
scroll to position [286, 0]
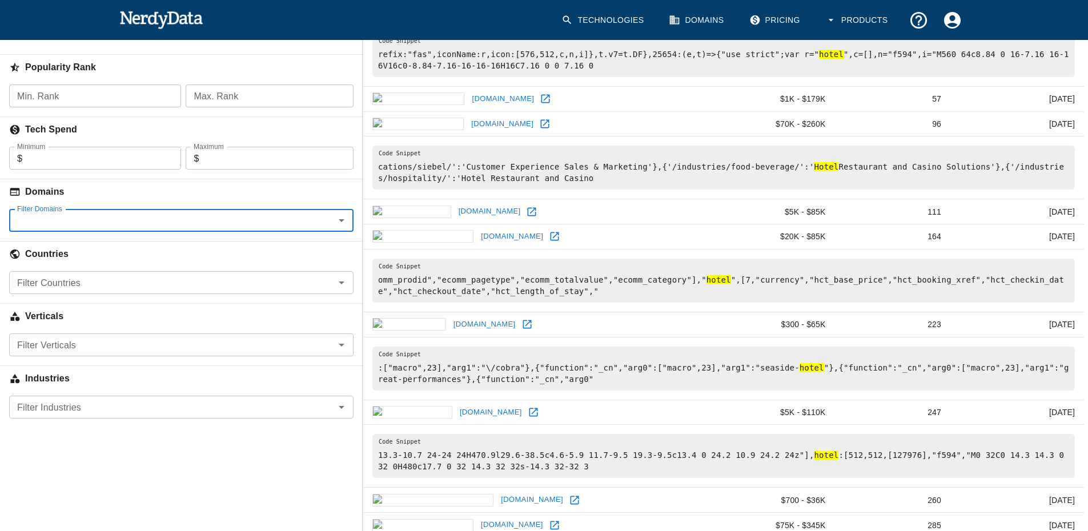
click at [151, 18] on img at bounding box center [161, 19] width 84 height 23
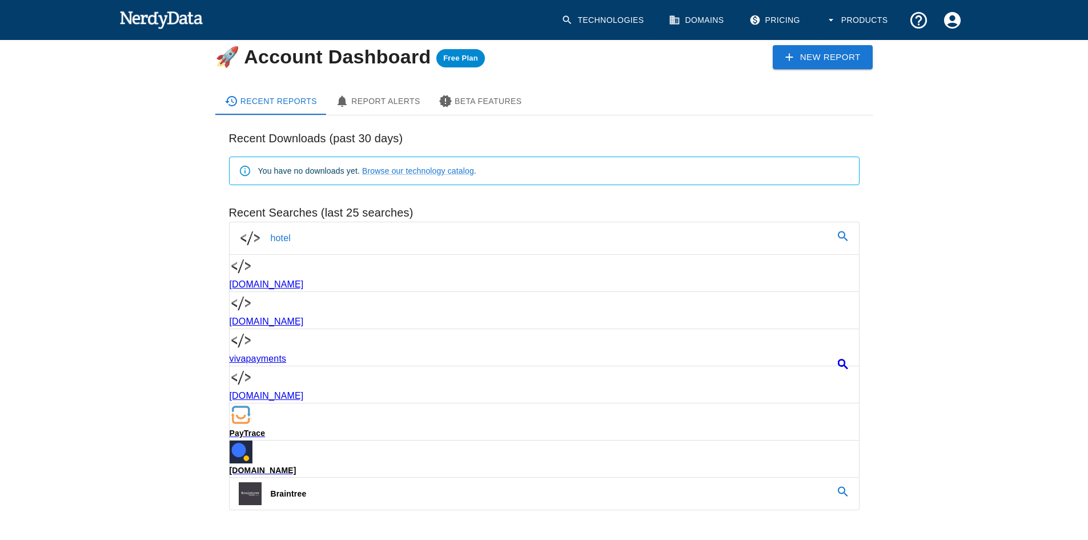
scroll to position [57, 0]
